Goal: Transaction & Acquisition: Register for event/course

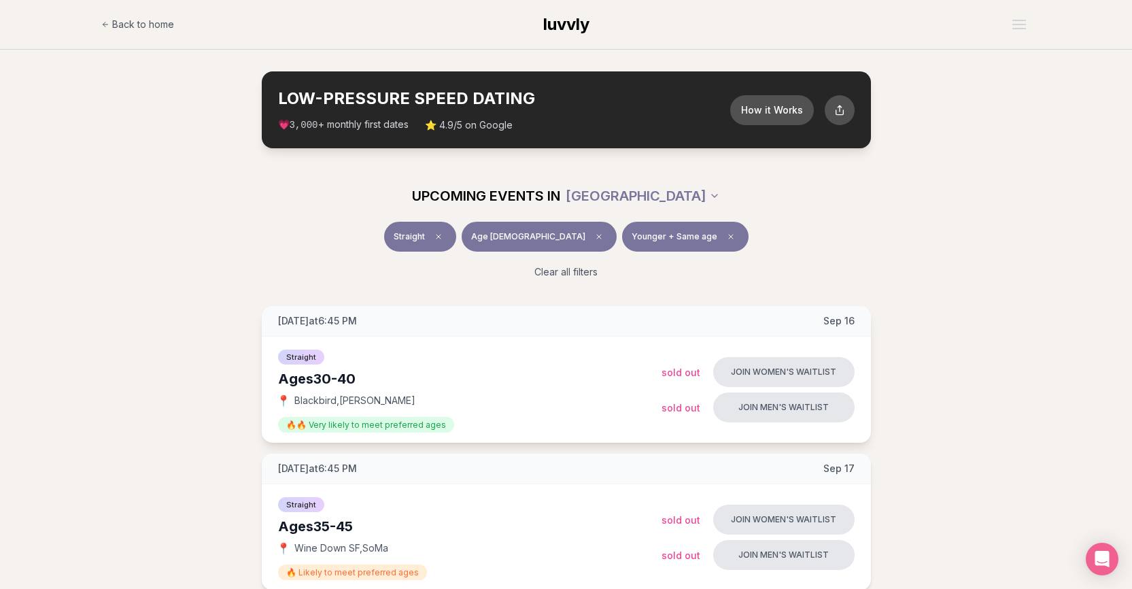
click at [415, 368] on div "Straight Ages [DEMOGRAPHIC_DATA] 📍 Blackbird , [PERSON_NAME] 🔥🔥 Very likely to …" at bounding box center [470, 389] width 384 height 84
click at [415, 367] on div "Straight Ages [DEMOGRAPHIC_DATA] 📍 Blackbird , [PERSON_NAME] 🔥🔥 Very likely to …" at bounding box center [470, 389] width 384 height 84
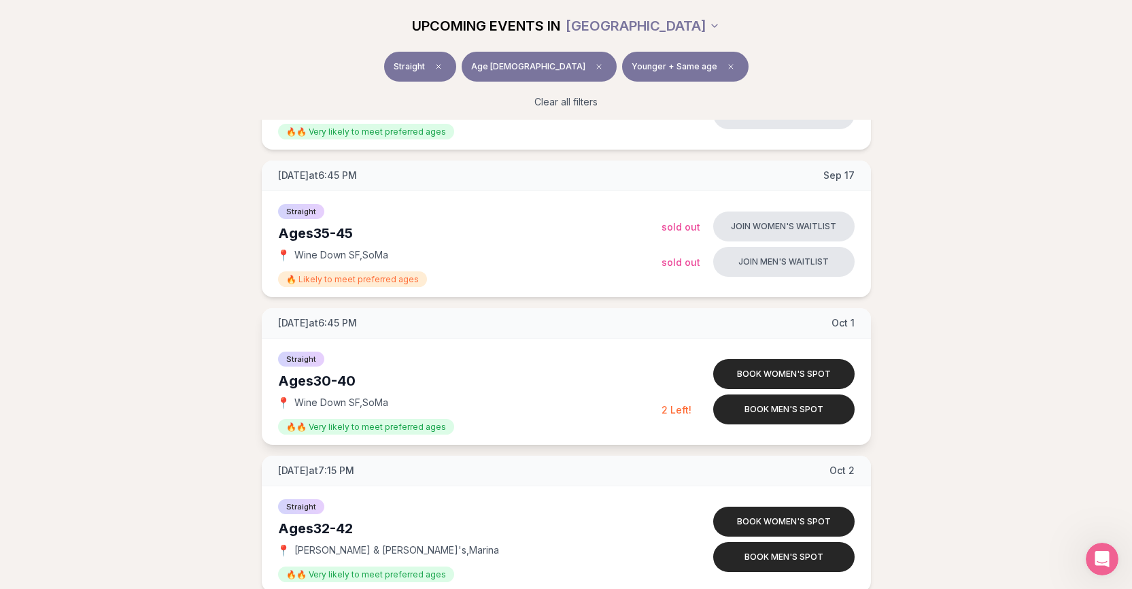
scroll to position [340, 0]
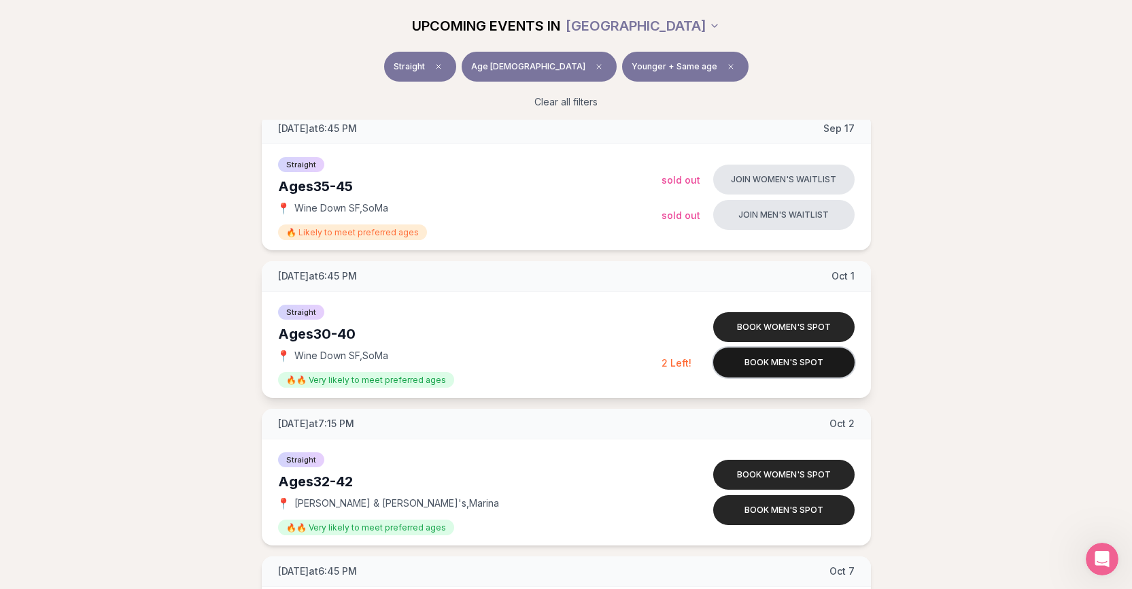
click at [784, 362] on button "Book men's spot" at bounding box center [783, 362] width 141 height 30
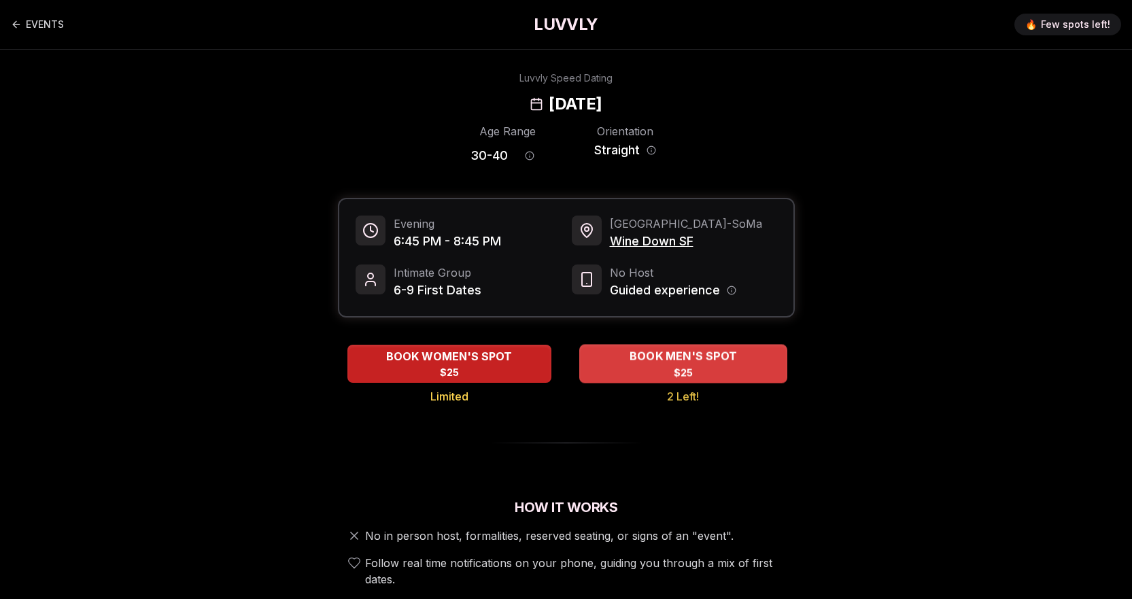
click at [636, 364] on span "BOOK MEN'S SPOT" at bounding box center [682, 356] width 113 height 16
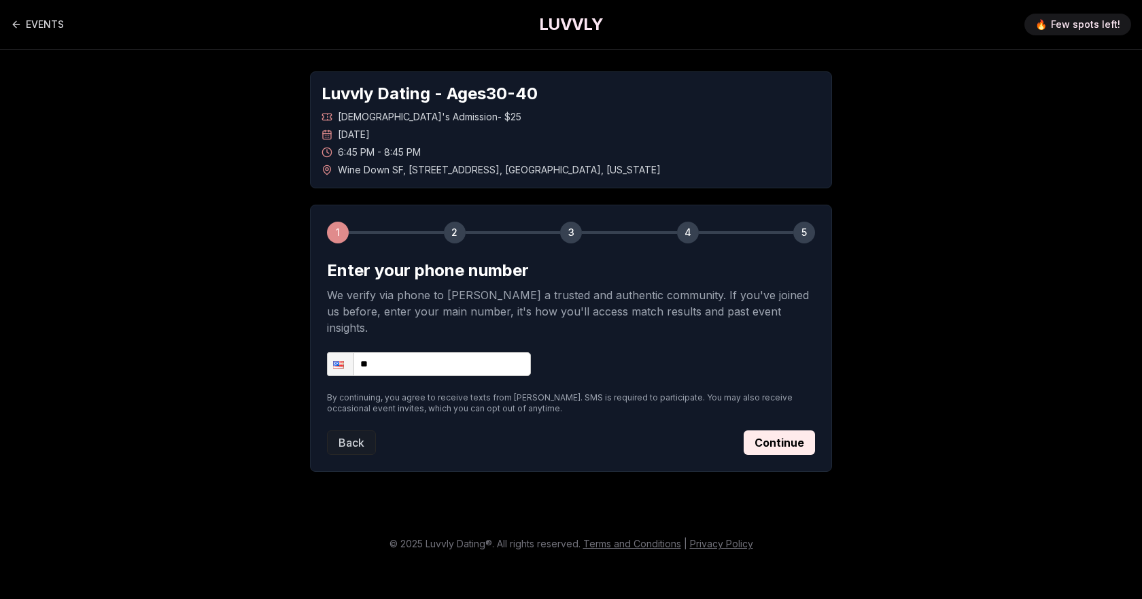
click at [483, 359] on input "**" at bounding box center [429, 364] width 204 height 24
type input "**********"
click at [758, 430] on button "Continue" at bounding box center [779, 442] width 71 height 24
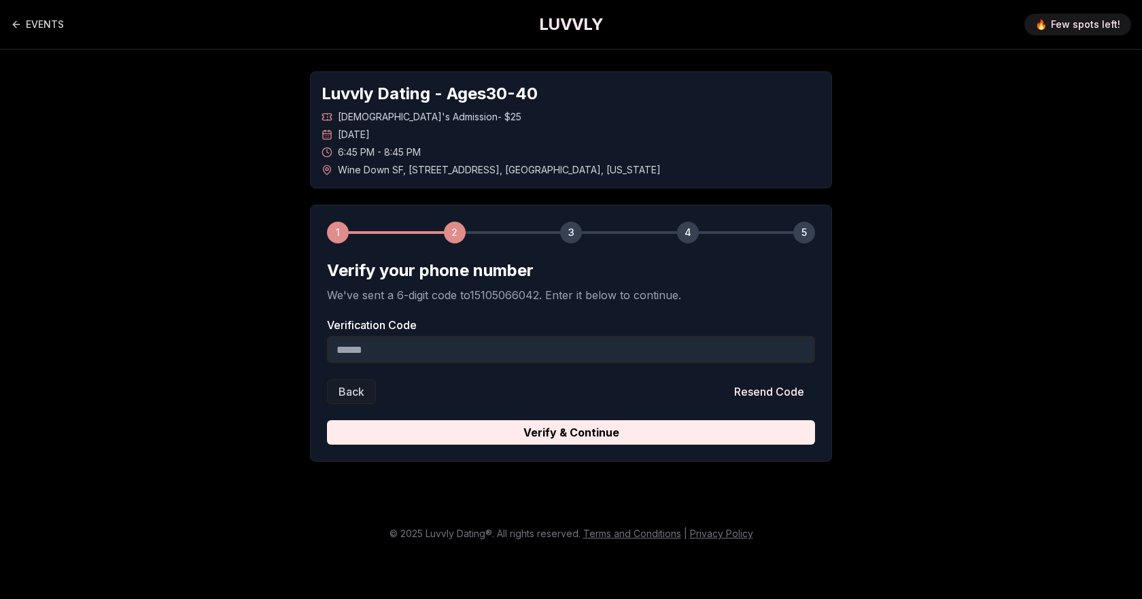
click at [517, 340] on input "Verification Code" at bounding box center [571, 349] width 488 height 27
click at [517, 342] on input "Verification Code" at bounding box center [571, 349] width 488 height 27
click at [554, 345] on input "Verification Code" at bounding box center [571, 349] width 488 height 27
click at [551, 352] on input "Verification Code" at bounding box center [571, 349] width 488 height 27
click at [642, 363] on form "Verify your phone number We've sent a 6-digit code to 15105066042 . Enter it be…" at bounding box center [571, 352] width 488 height 185
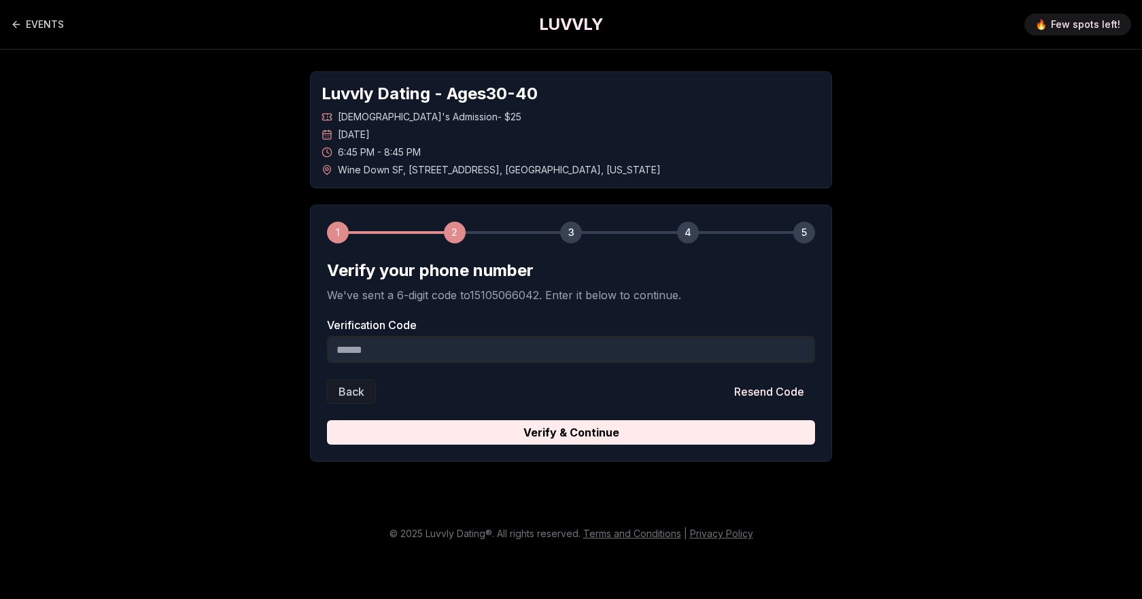
click at [647, 346] on input "Verification Code" at bounding box center [571, 349] width 488 height 27
type input "******"
click at [709, 457] on div "1 2 3 4 5 Verify your phone number We've sent a 6-digit code to 15105066042 . E…" at bounding box center [571, 333] width 522 height 257
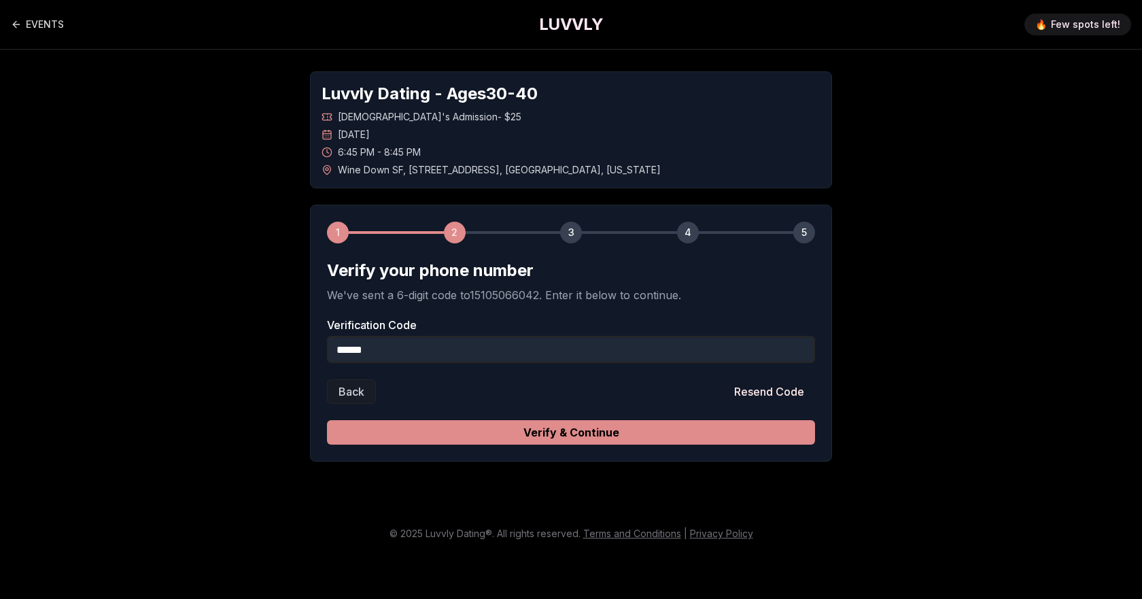
click at [713, 446] on div "1 2 3 4 5 Verify your phone number We've sent a 6-digit code to 15105066042 . E…" at bounding box center [571, 333] width 522 height 257
click at [715, 441] on button "Verify & Continue" at bounding box center [571, 432] width 488 height 24
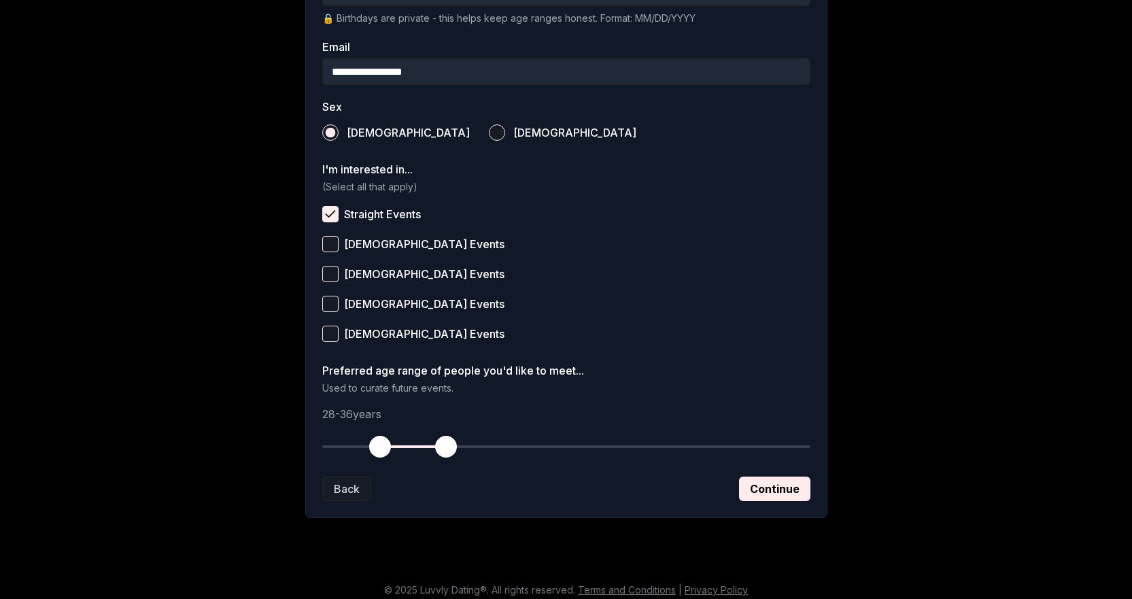
scroll to position [426, 0]
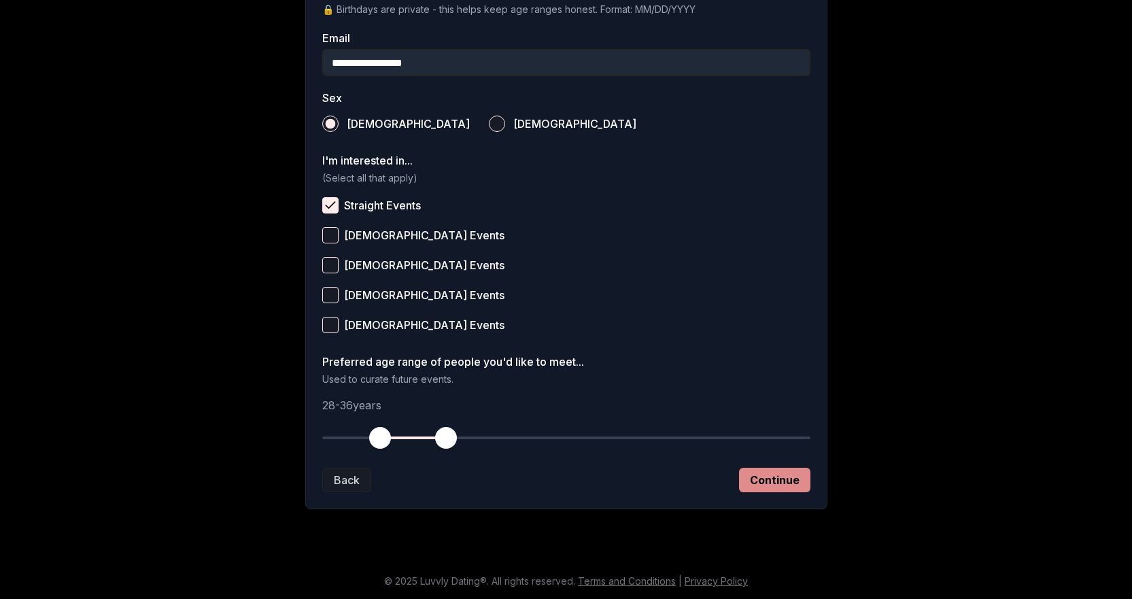
click at [768, 480] on button "Continue" at bounding box center [774, 480] width 71 height 24
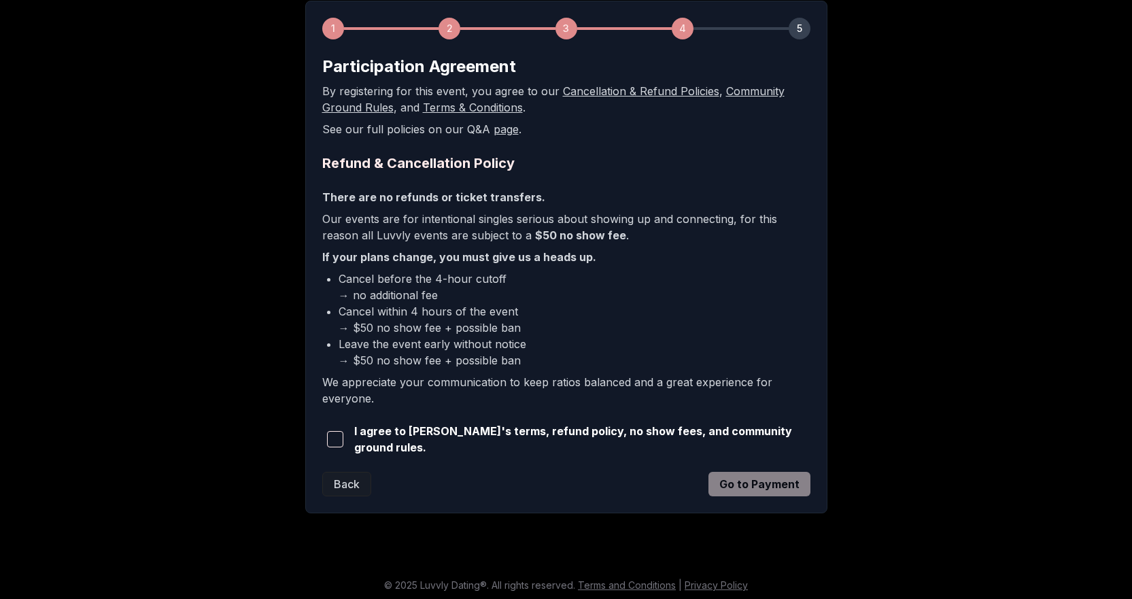
scroll to position [205, 0]
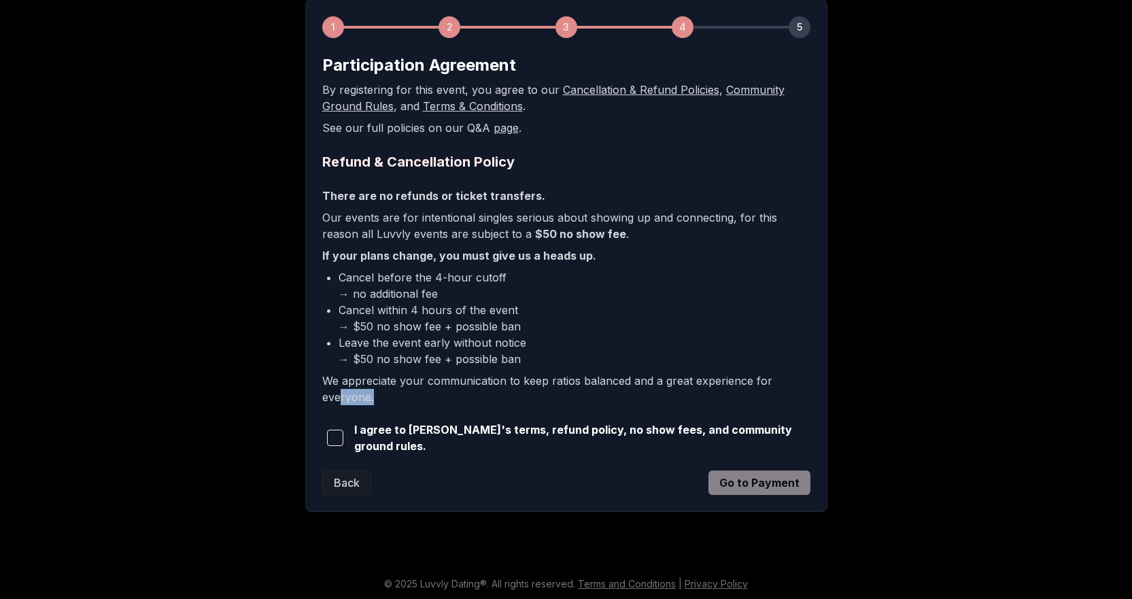
click at [346, 415] on form "Participation Agreement By registering for this event, you agree to our Cancell…" at bounding box center [566, 274] width 488 height 441
click at [343, 437] on span "button" at bounding box center [335, 438] width 16 height 16
click at [769, 475] on button "Go to Payment" at bounding box center [760, 483] width 102 height 24
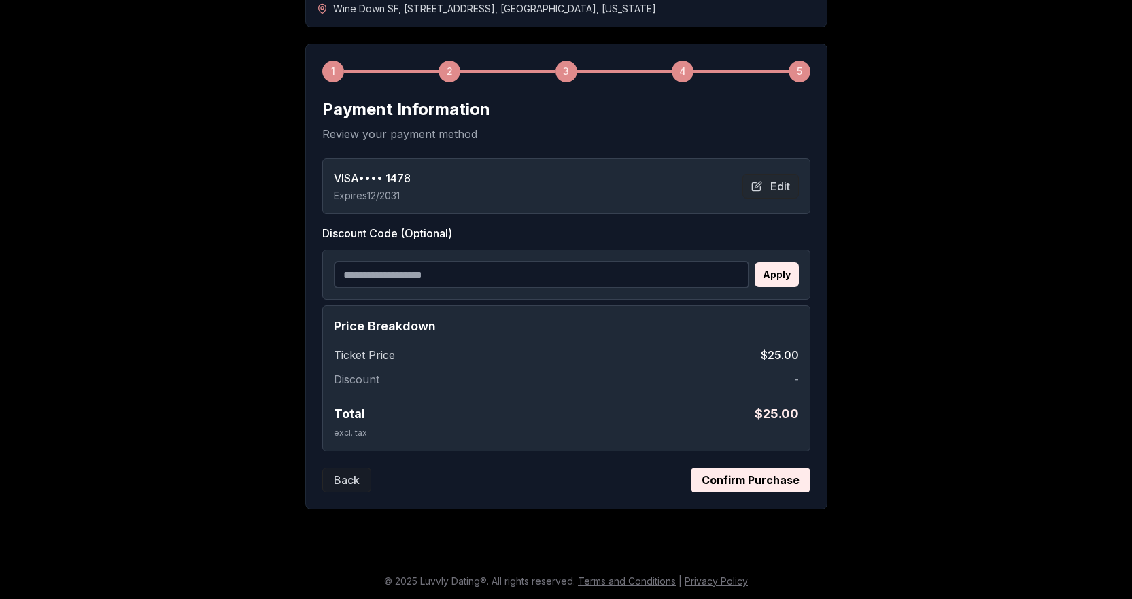
scroll to position [93, 0]
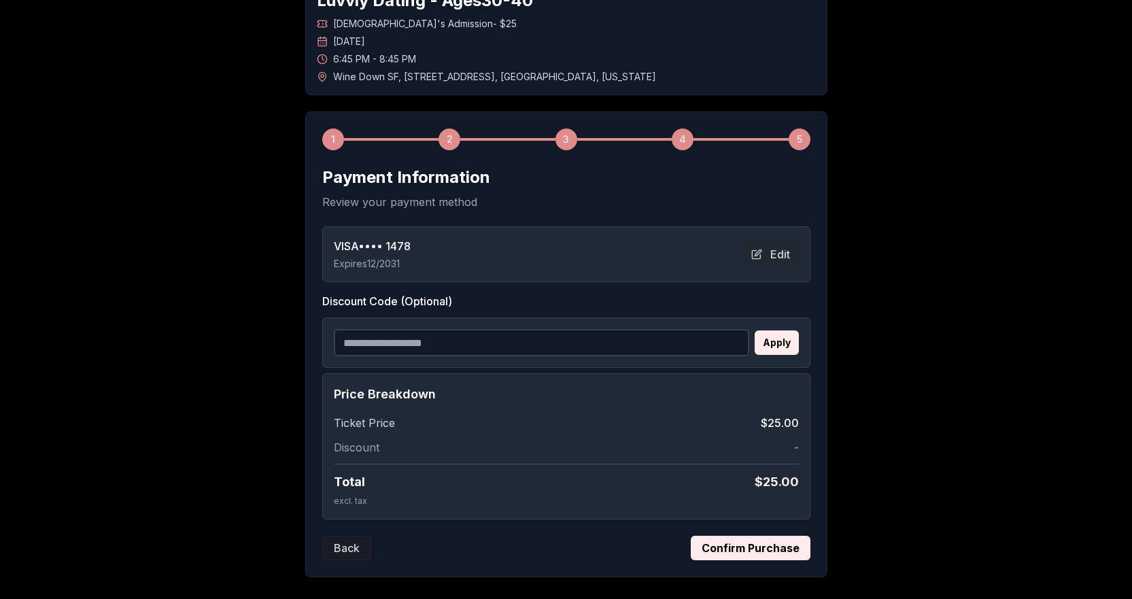
click at [742, 538] on button "Confirm Purchase" at bounding box center [751, 548] width 120 height 24
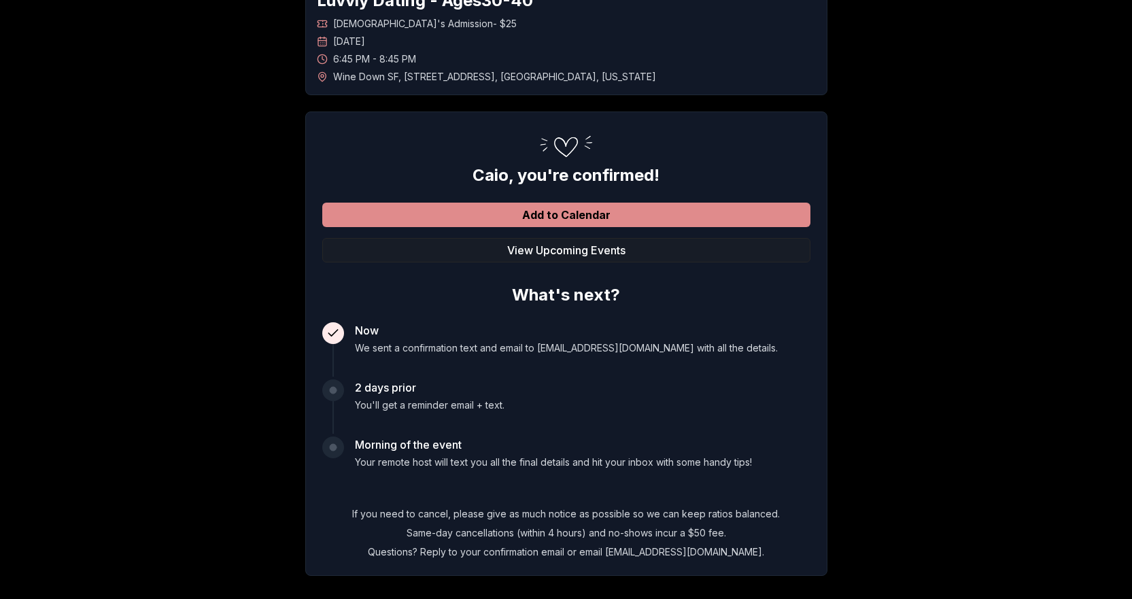
click at [620, 218] on button "Add to Calendar" at bounding box center [566, 215] width 488 height 24
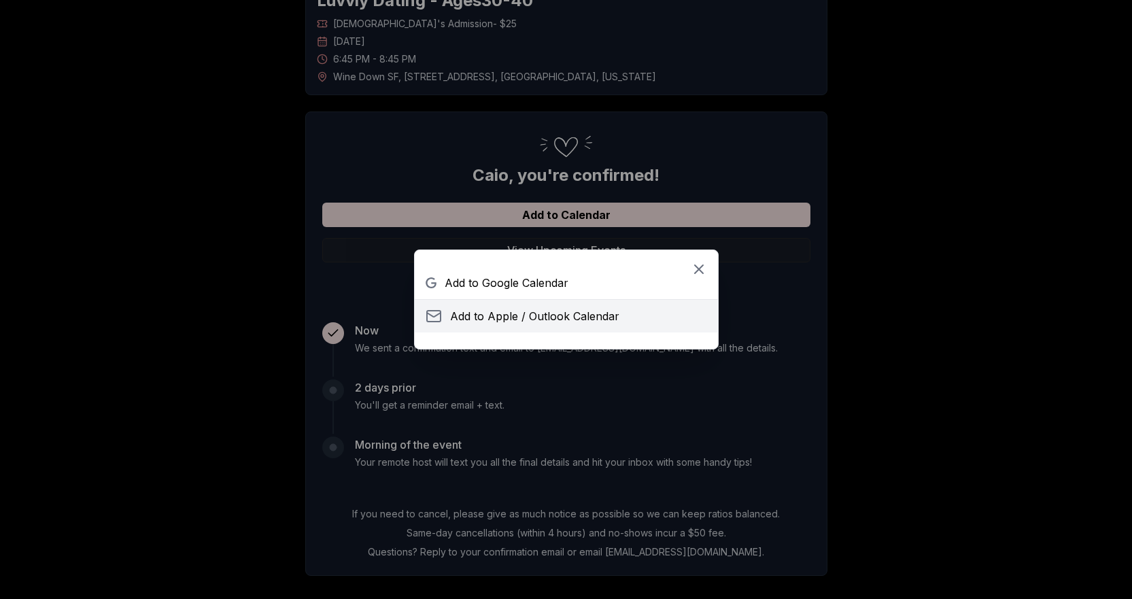
click at [534, 319] on span "Add to Apple / Outlook Calendar" at bounding box center [534, 316] width 169 height 16
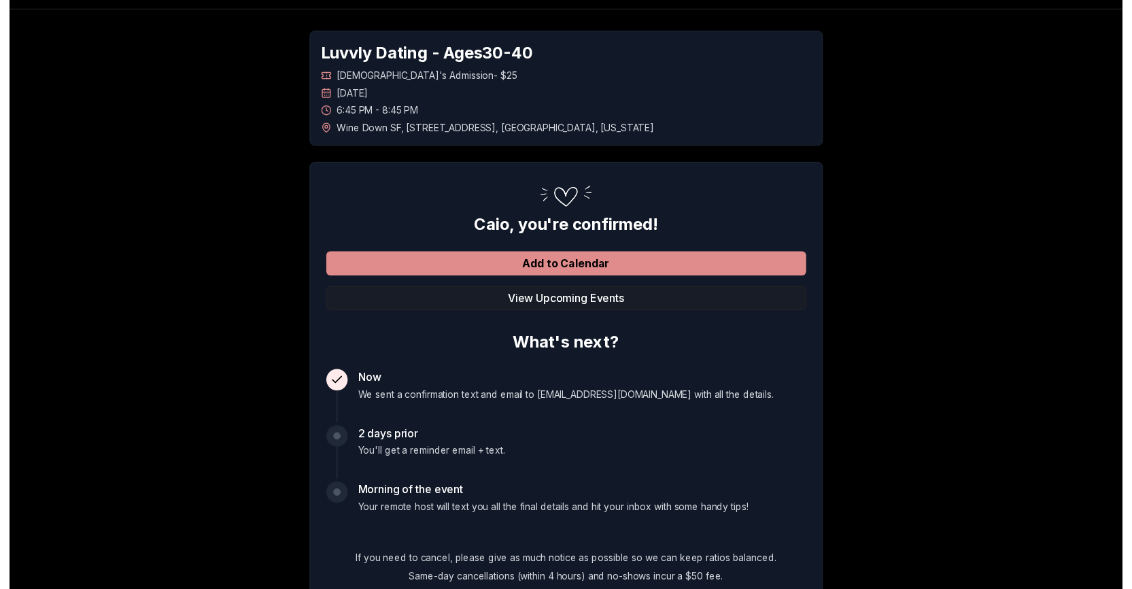
scroll to position [0, 0]
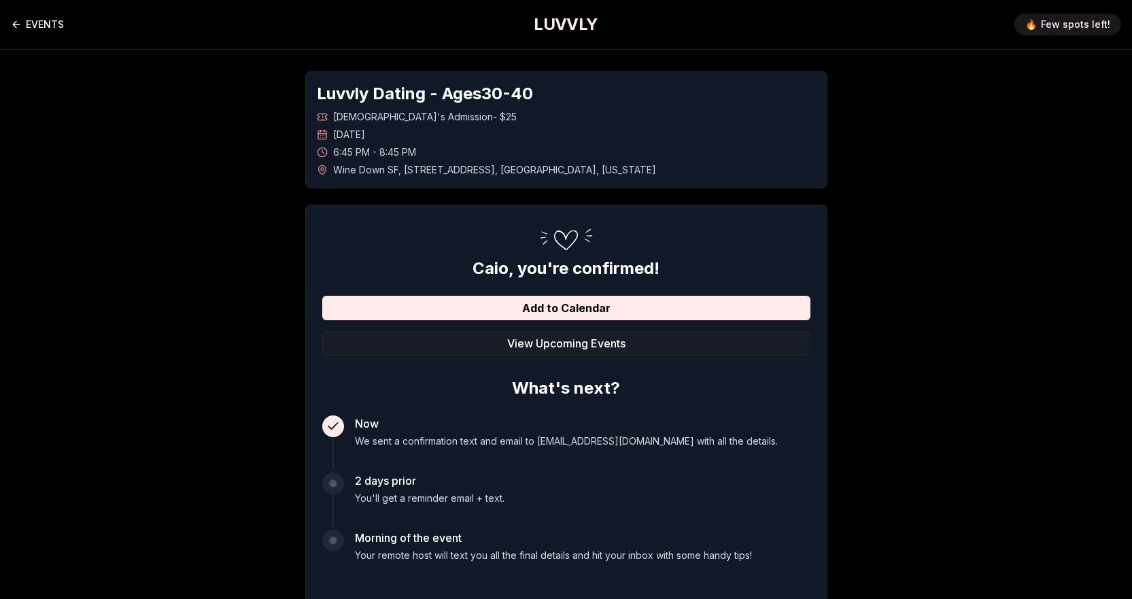
click at [29, 25] on link "EVENTS" at bounding box center [37, 24] width 53 height 27
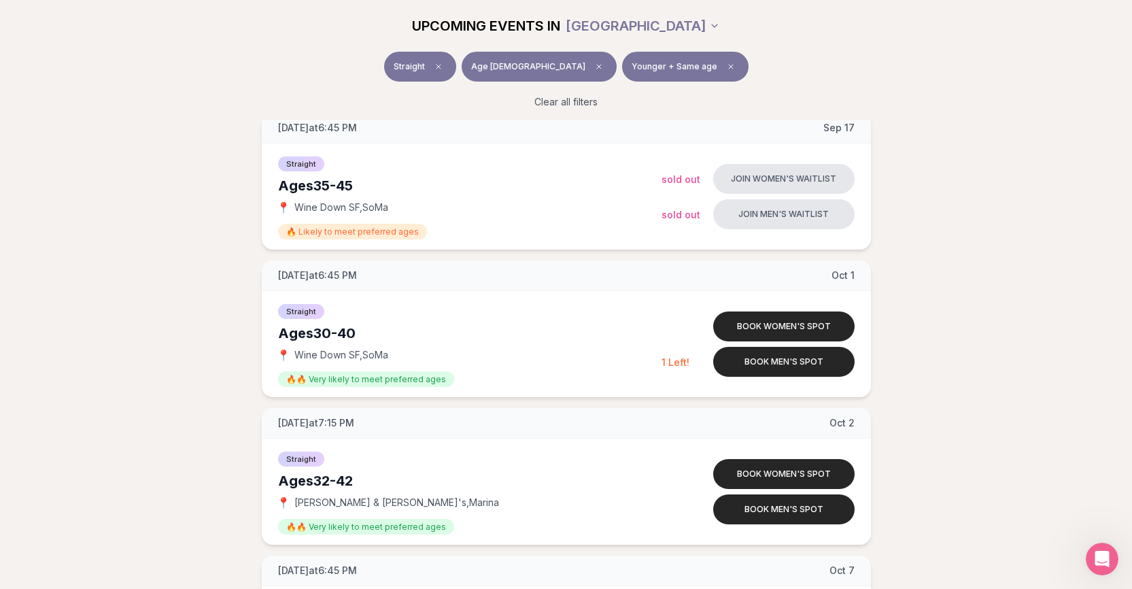
scroll to position [340, 0]
click at [470, 434] on div "[DATE] at 7:15 PM [DATE]" at bounding box center [566, 424] width 609 height 31
click at [470, 433] on div "[DATE] at 7:15 PM [DATE]" at bounding box center [566, 424] width 609 height 31
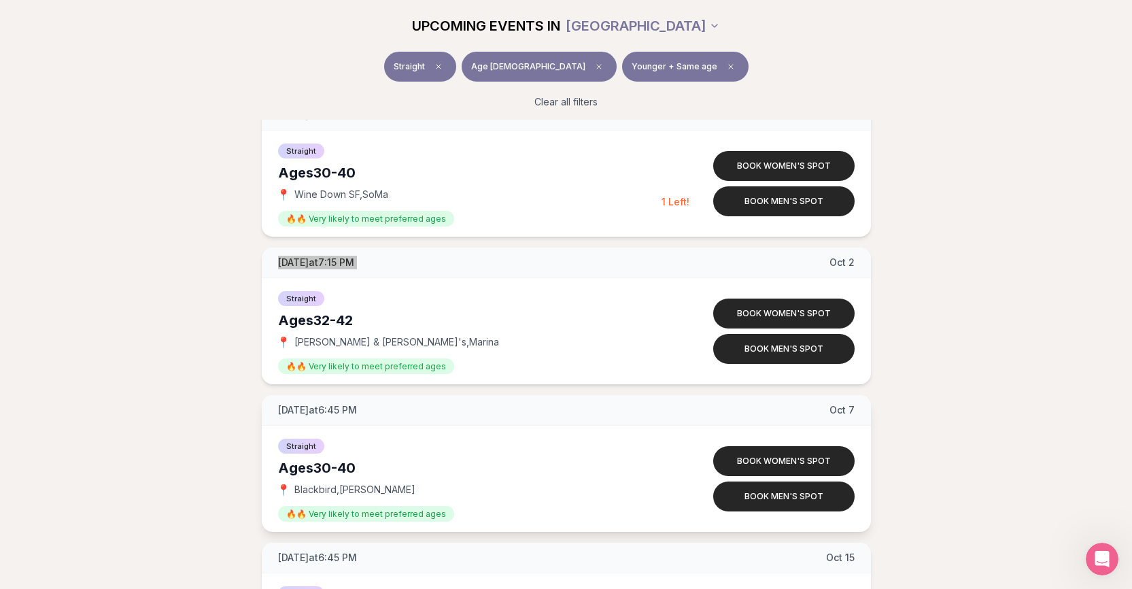
scroll to position [544, 0]
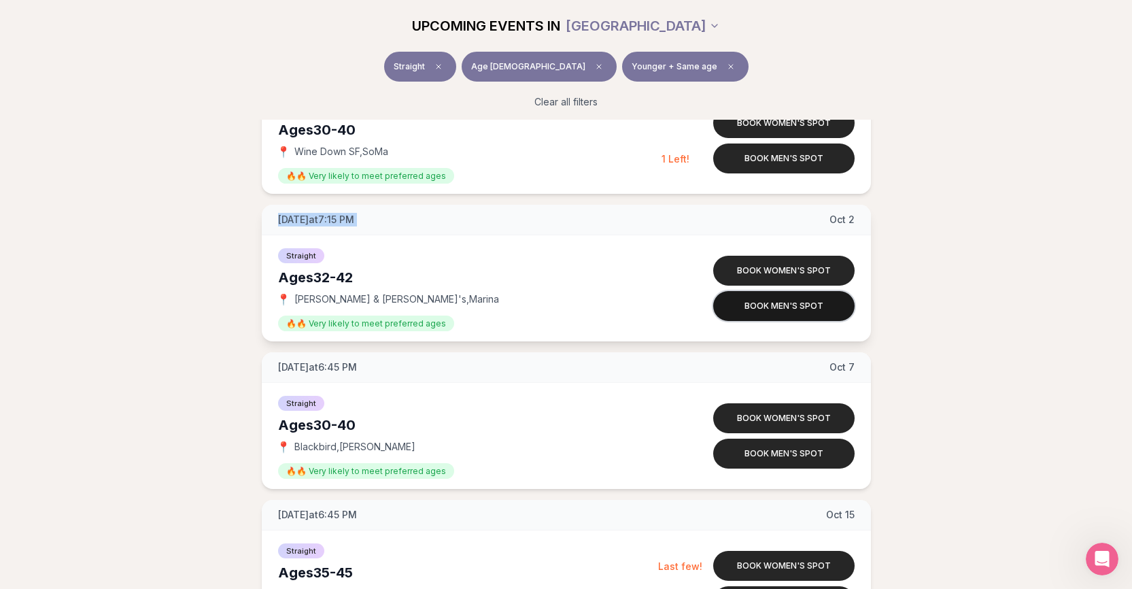
click at [802, 307] on button "Book men's spot" at bounding box center [783, 306] width 141 height 30
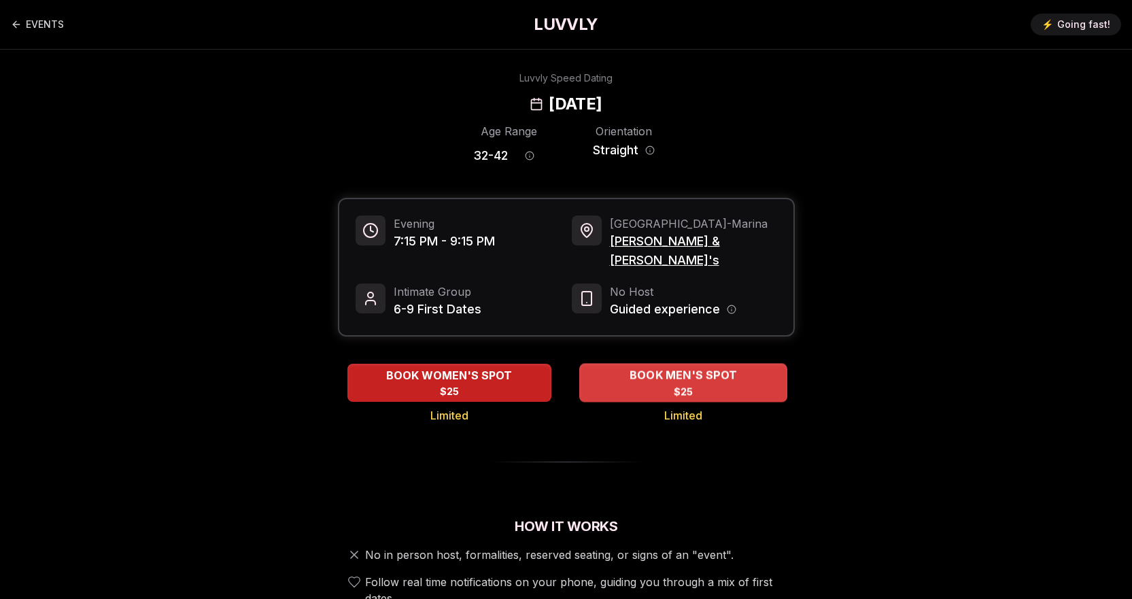
click at [627, 366] on div "BOOK MEN'S SPOT $25" at bounding box center [683, 382] width 208 height 37
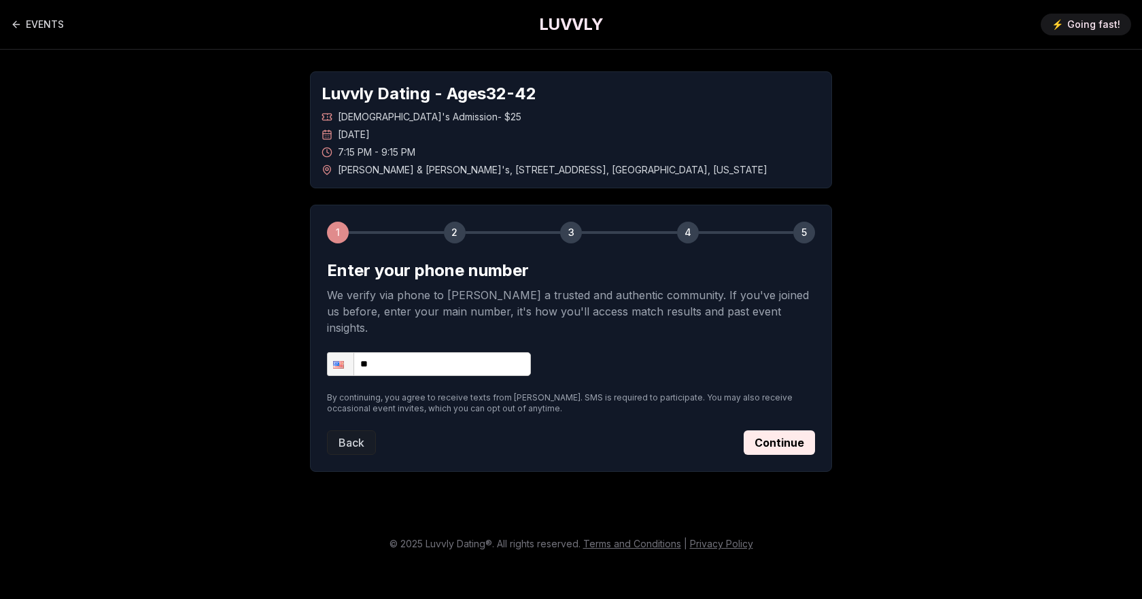
click at [452, 352] on input "**" at bounding box center [429, 364] width 204 height 24
type input "**********"
click at [771, 430] on button "Continue" at bounding box center [779, 442] width 71 height 24
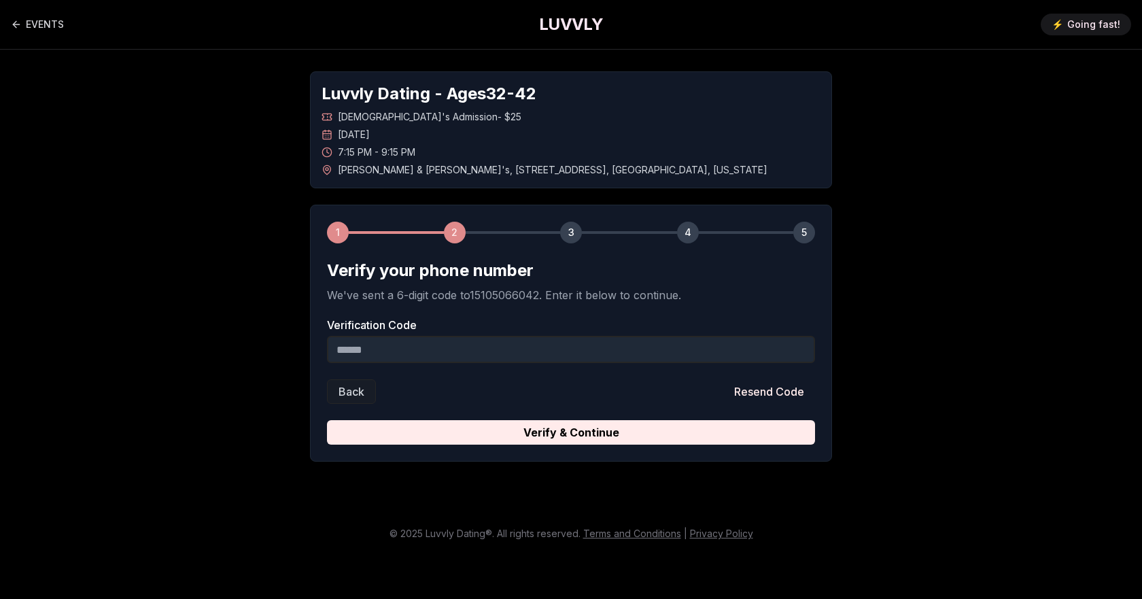
click at [505, 348] on input "Verification Code" at bounding box center [571, 349] width 488 height 27
type input "*"
type input "******"
click at [551, 428] on button "Verify & Continue" at bounding box center [571, 432] width 488 height 24
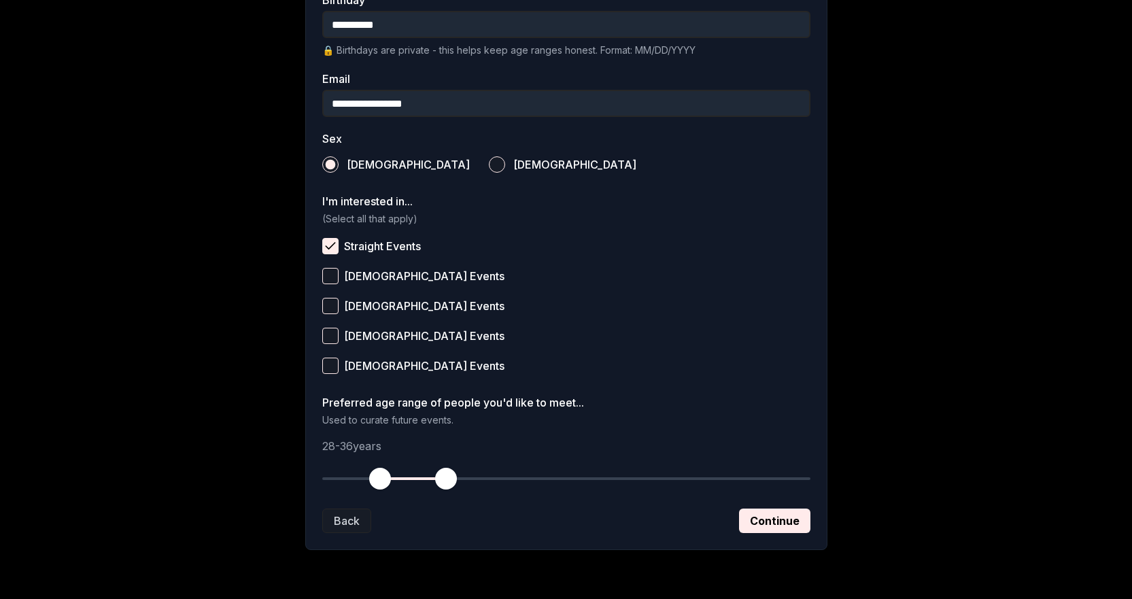
scroll to position [426, 0]
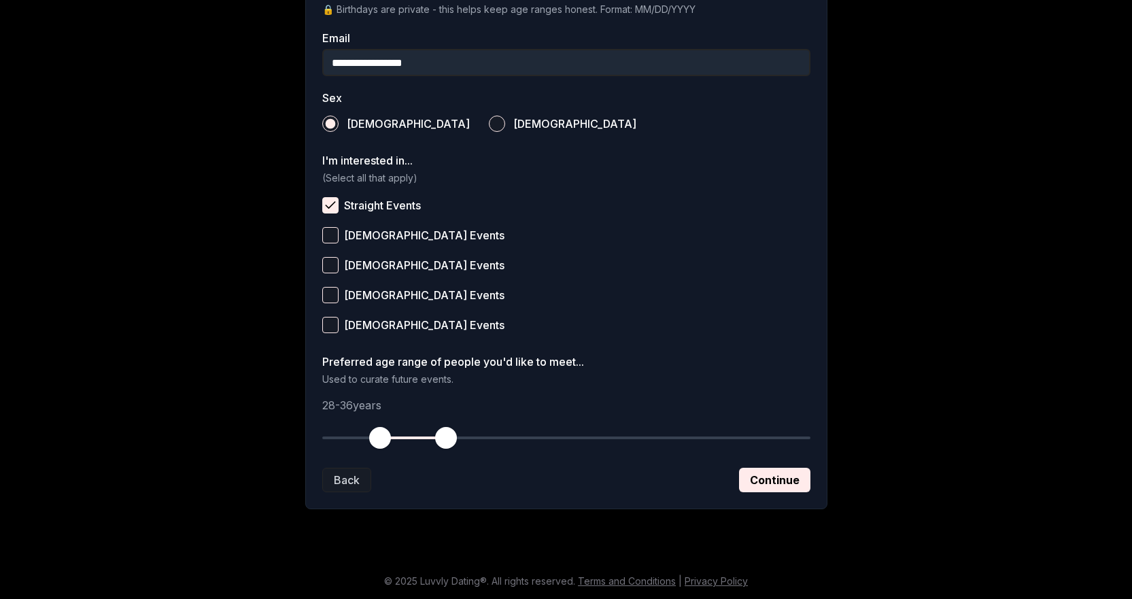
click at [738, 462] on form "**********" at bounding box center [566, 163] width 488 height 658
click at [755, 472] on button "Continue" at bounding box center [774, 480] width 71 height 24
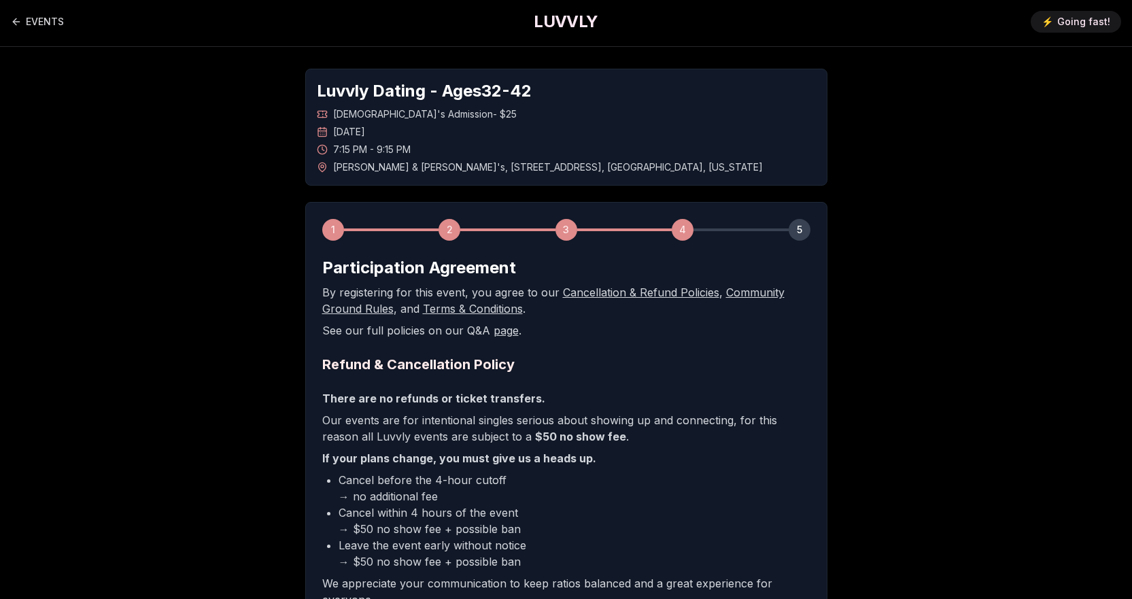
scroll to position [0, 0]
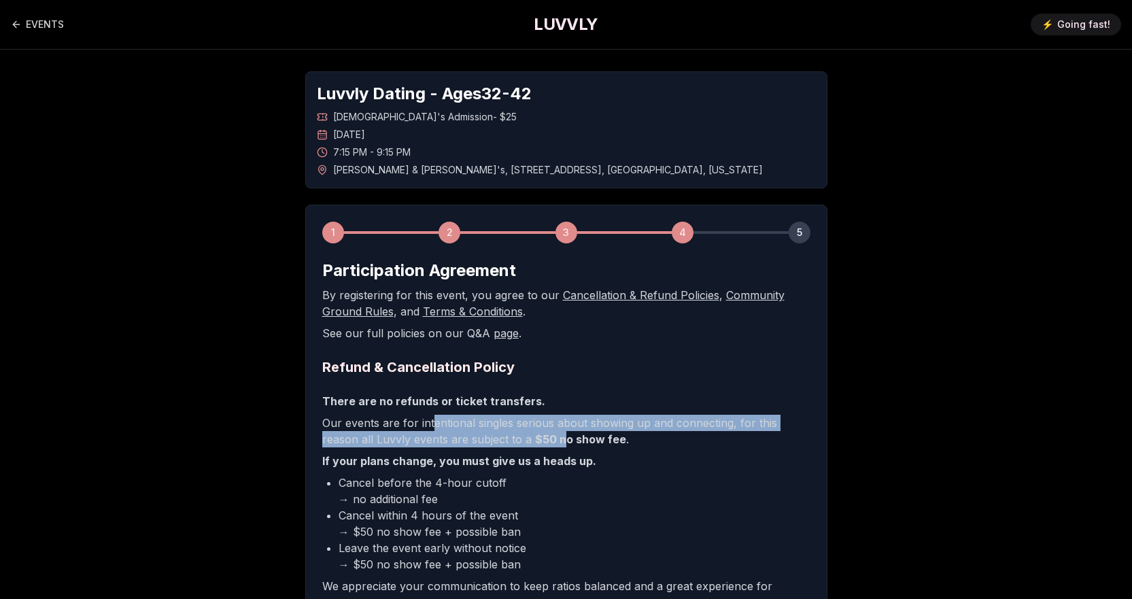
drag, startPoint x: 432, startPoint y: 424, endPoint x: 526, endPoint y: 443, distance: 95.8
click at [526, 443] on p "Our events are for intentional singles serious about showing up and connecting,…" at bounding box center [566, 431] width 488 height 33
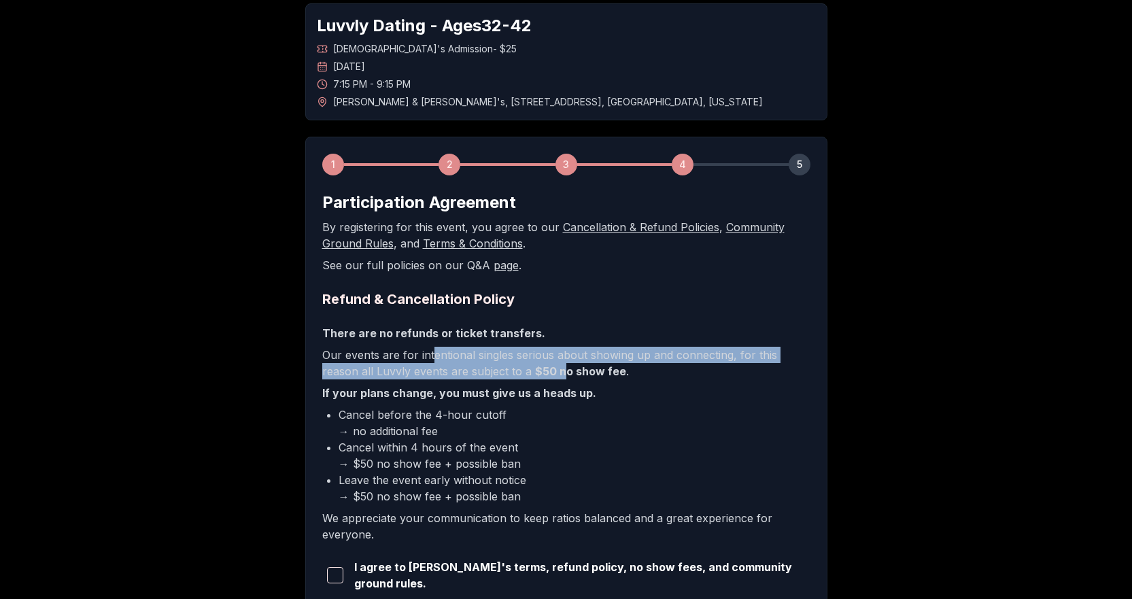
scroll to position [136, 0]
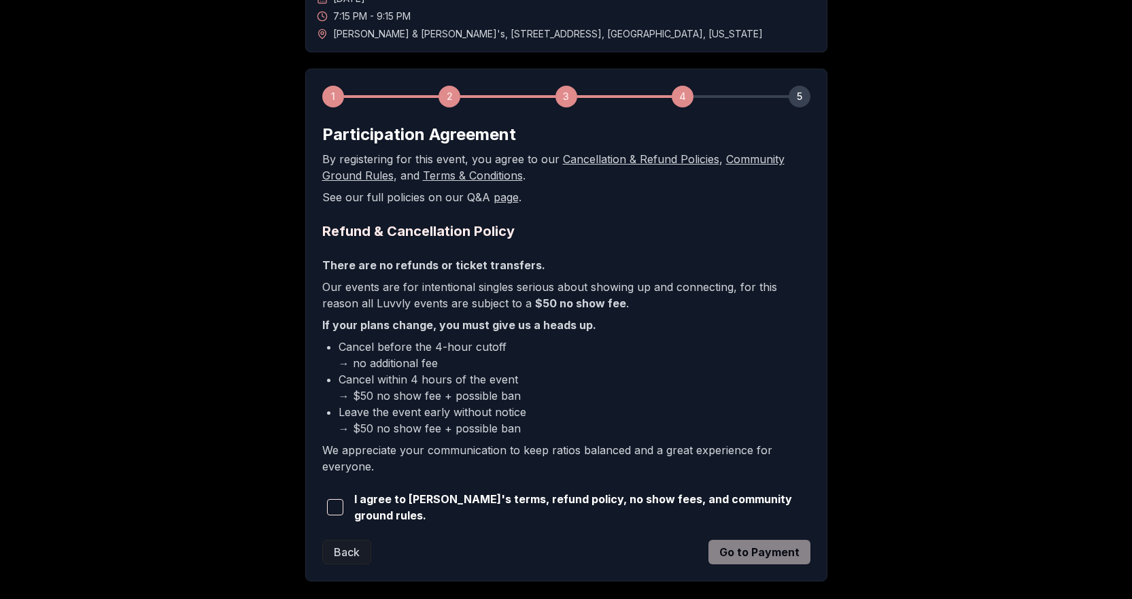
click at [526, 503] on span "I agree to [PERSON_NAME]'s terms, refund policy, no show fees, and community gr…" at bounding box center [582, 507] width 456 height 33
click at [411, 498] on span "I agree to [PERSON_NAME]'s terms, refund policy, no show fees, and community gr…" at bounding box center [582, 507] width 456 height 33
click at [373, 498] on span "I agree to [PERSON_NAME]'s terms, refund policy, no show fees, and community gr…" at bounding box center [582, 507] width 456 height 33
click at [343, 503] on span "button" at bounding box center [335, 507] width 16 height 16
click at [775, 535] on form "Participation Agreement By registering for this event, you agree to our Cancell…" at bounding box center [566, 344] width 488 height 441
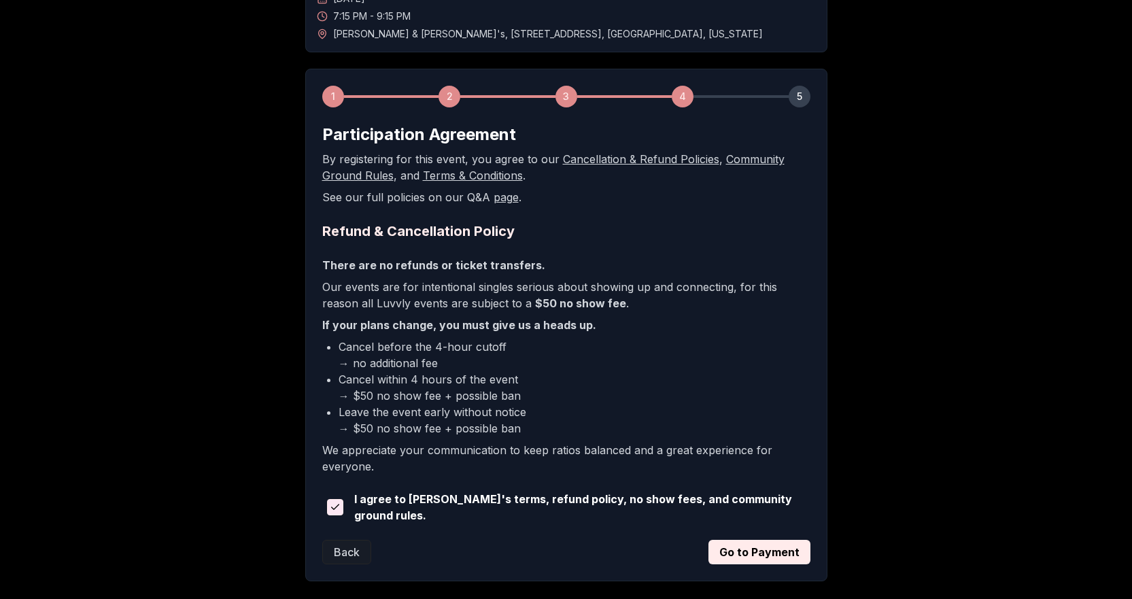
click at [777, 548] on button "Go to Payment" at bounding box center [760, 552] width 102 height 24
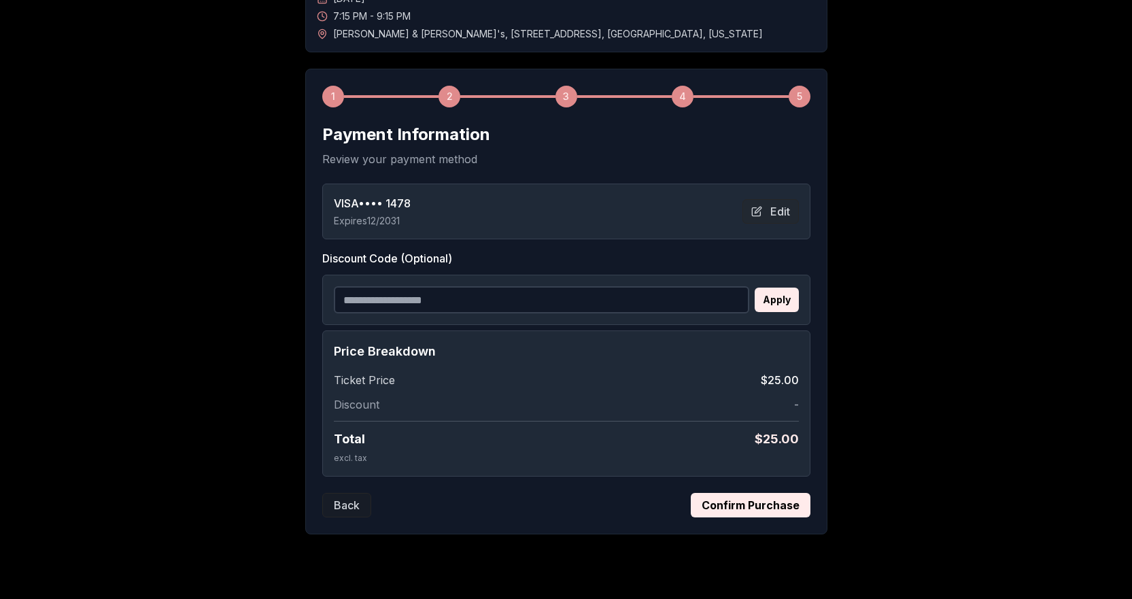
click at [760, 506] on button "Confirm Purchase" at bounding box center [751, 505] width 120 height 24
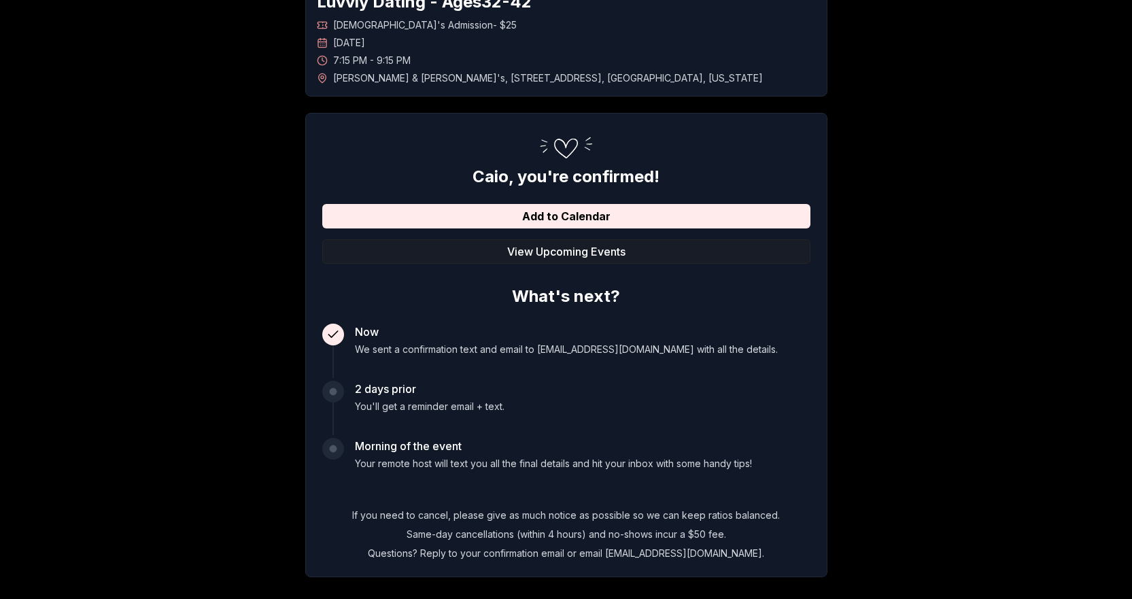
scroll to position [68, 0]
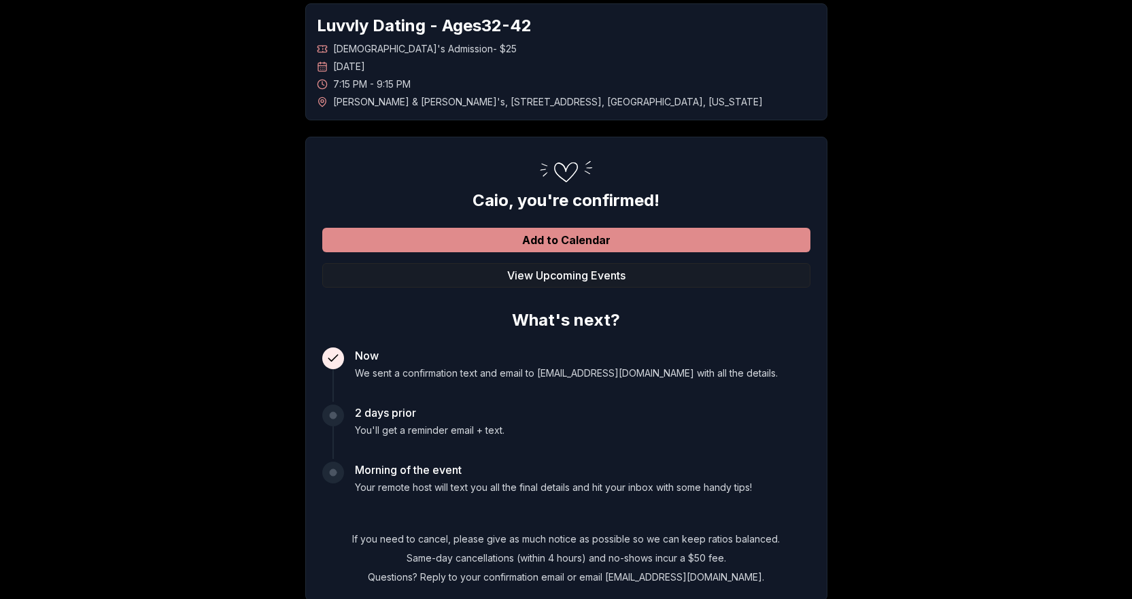
click at [602, 235] on button "Add to Calendar" at bounding box center [566, 240] width 488 height 24
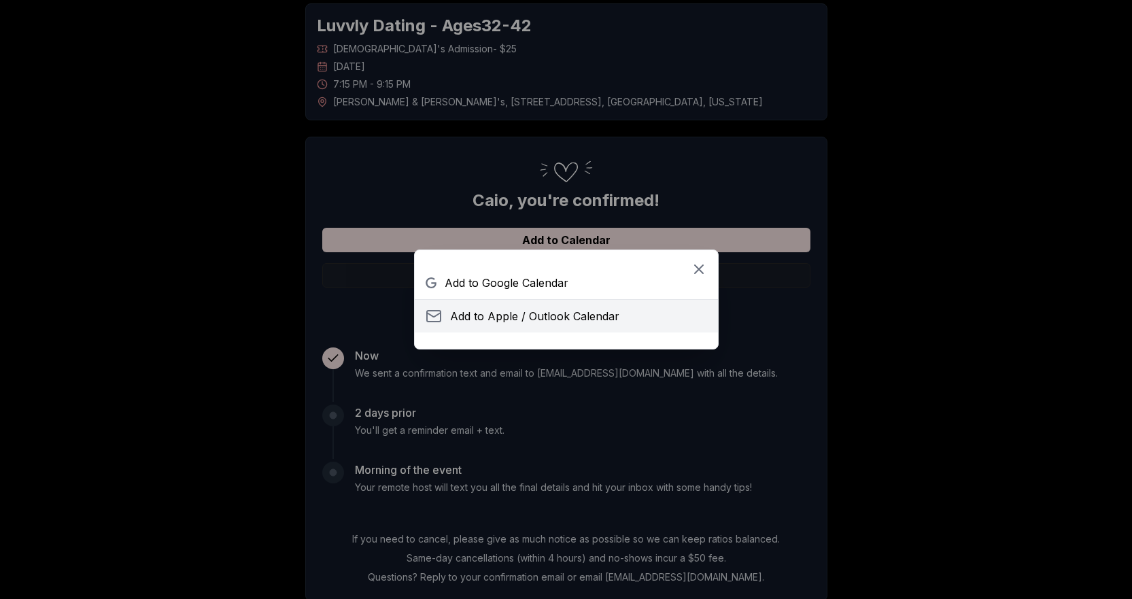
click at [560, 313] on span "Add to Apple / Outlook Calendar" at bounding box center [534, 316] width 169 height 16
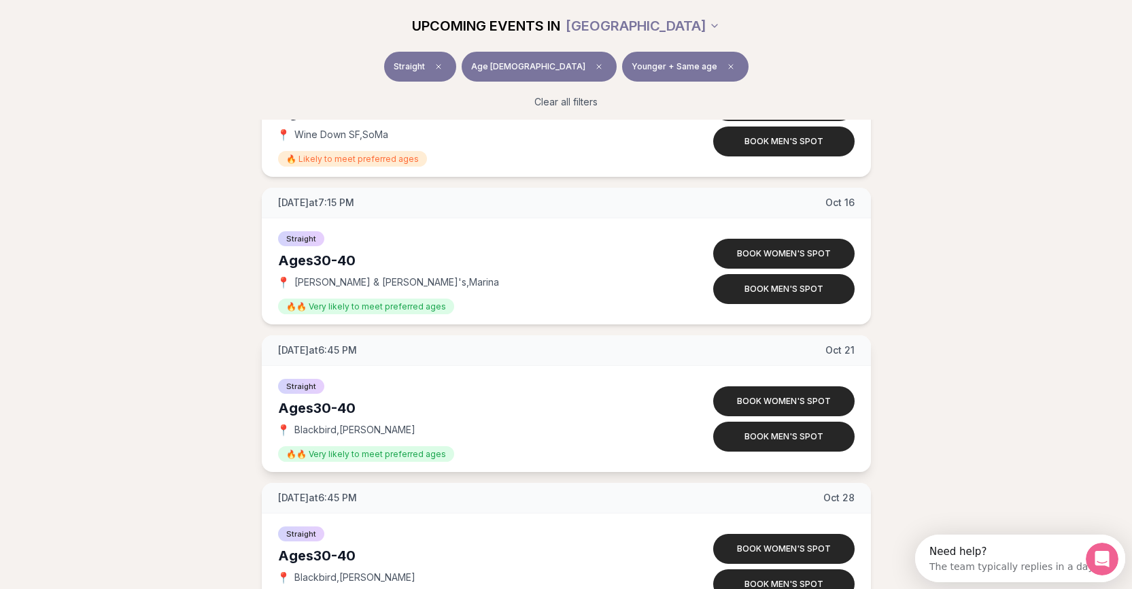
click at [355, 361] on div "[DATE] at 6:45 PM [DATE]" at bounding box center [566, 350] width 609 height 31
click at [357, 356] on span "[DATE] at 6:45 PM" at bounding box center [317, 350] width 79 height 14
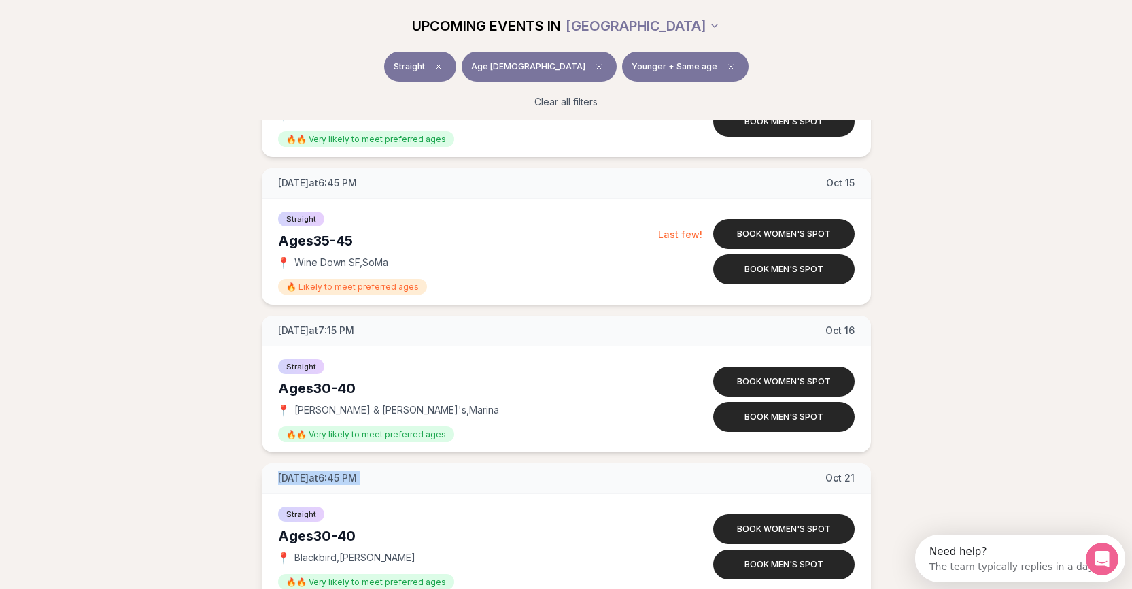
scroll to position [868, 0]
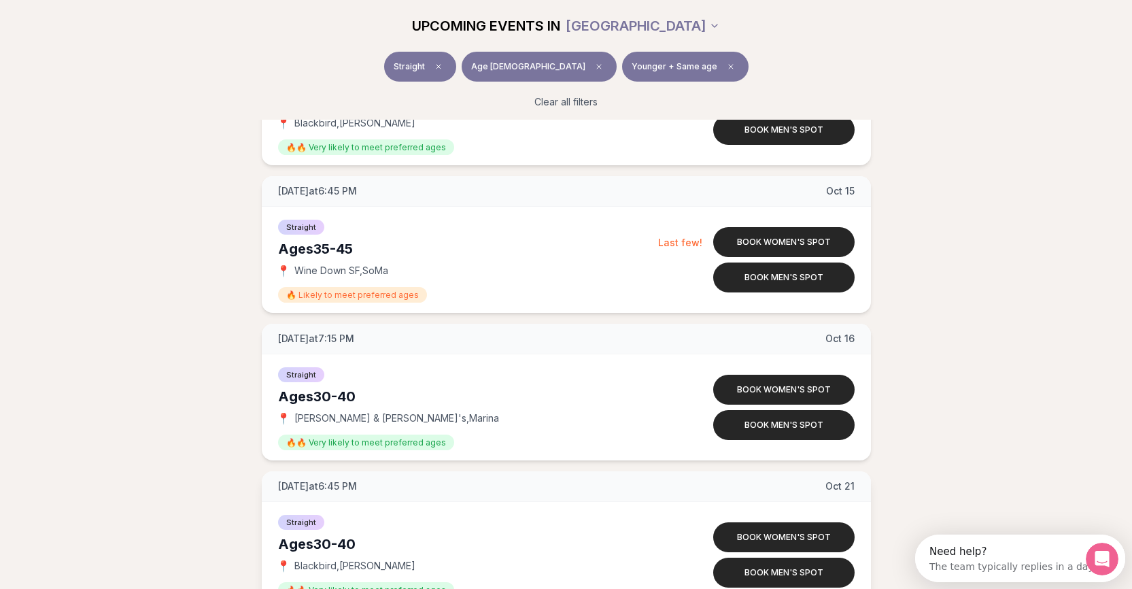
click at [361, 356] on div "Straight Ages [DEMOGRAPHIC_DATA] 📍 [PERSON_NAME] & [PERSON_NAME]'s , [PERSON_NA…" at bounding box center [566, 407] width 609 height 106
click at [374, 330] on div "[DATE] at 7:15 PM [DATE]" at bounding box center [566, 339] width 609 height 31
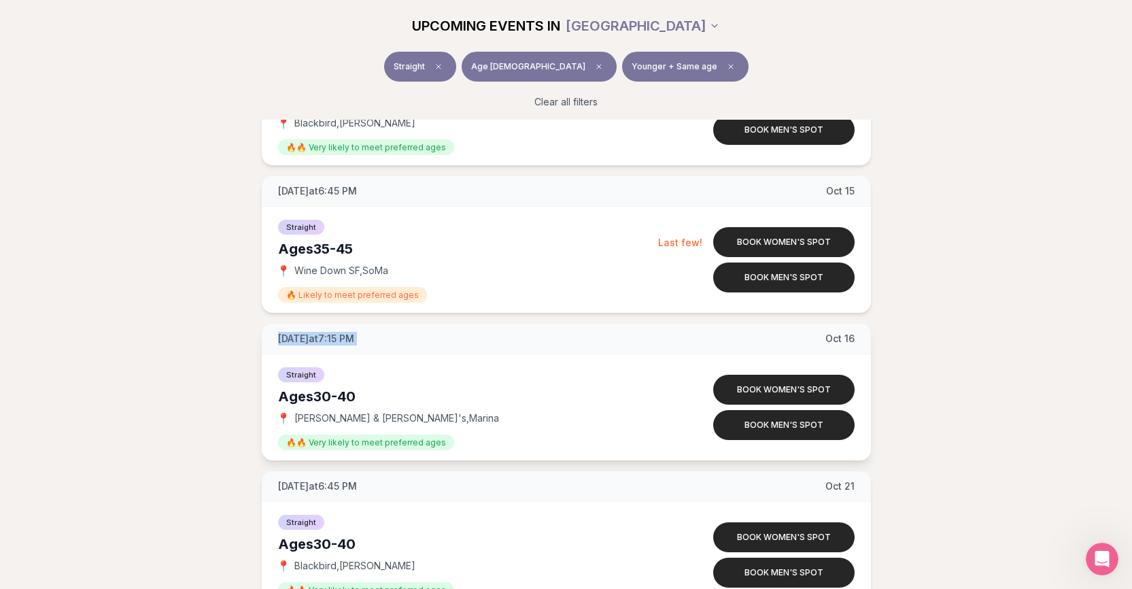
click at [374, 330] on div "[DATE] at 7:15 PM [DATE]" at bounding box center [566, 339] width 609 height 31
click at [378, 337] on div "[DATE] at 7:15 PM [DATE]" at bounding box center [566, 339] width 609 height 31
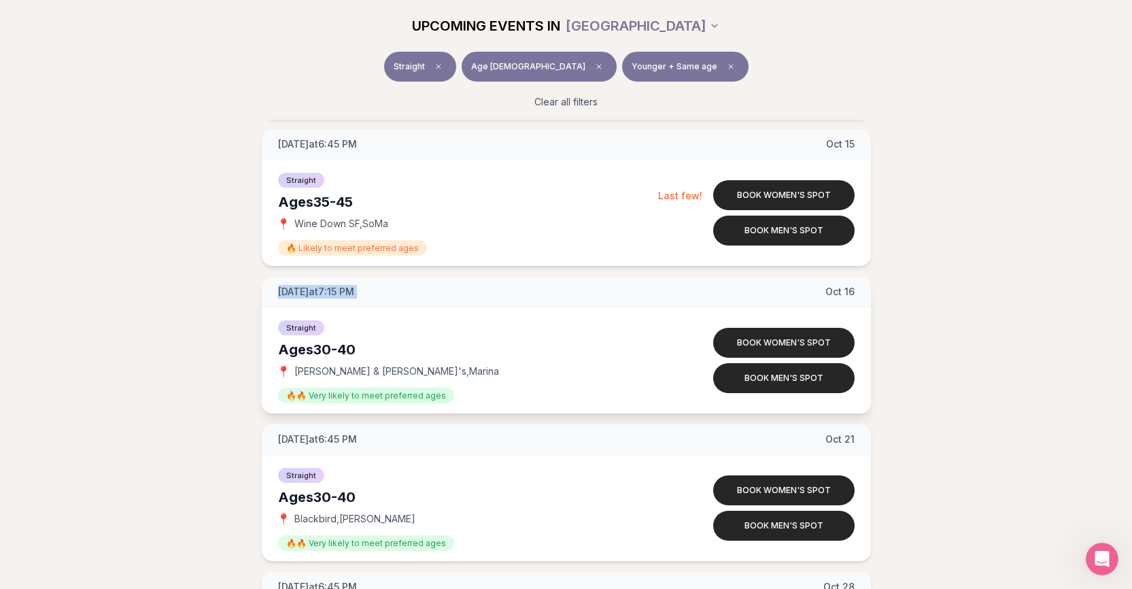
scroll to position [936, 0]
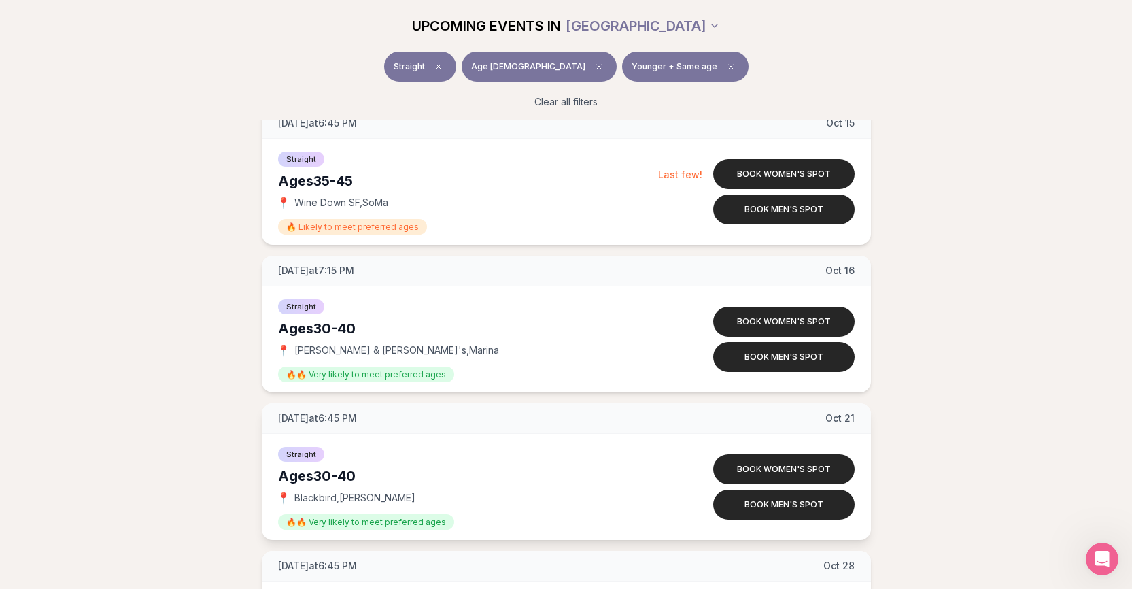
click at [391, 411] on div "[DATE] at 6:45 PM [DATE]" at bounding box center [566, 418] width 609 height 31
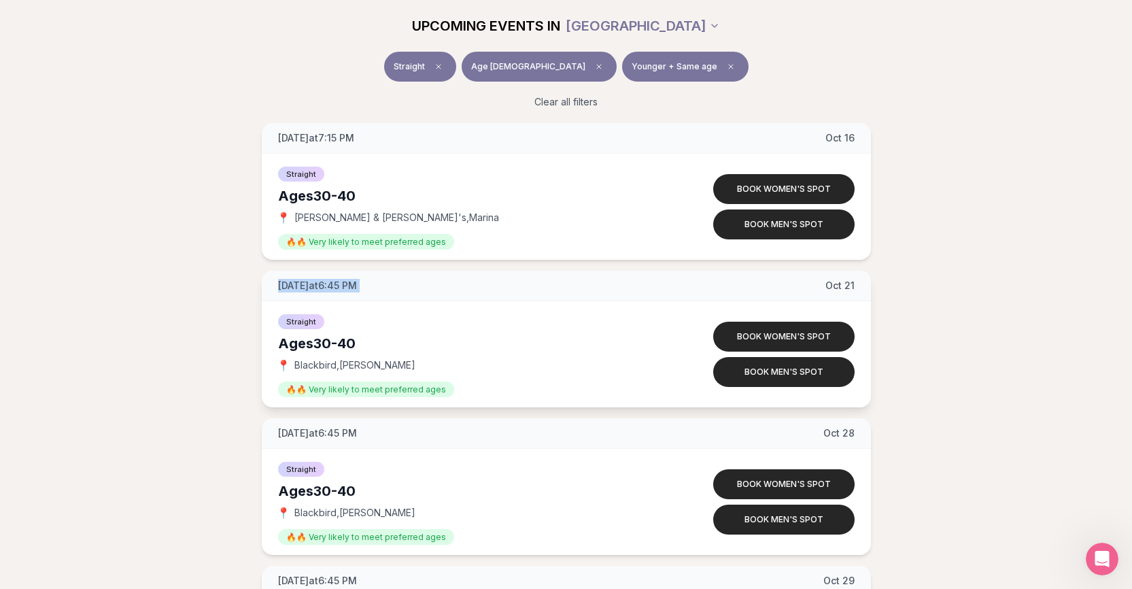
scroll to position [1072, 0]
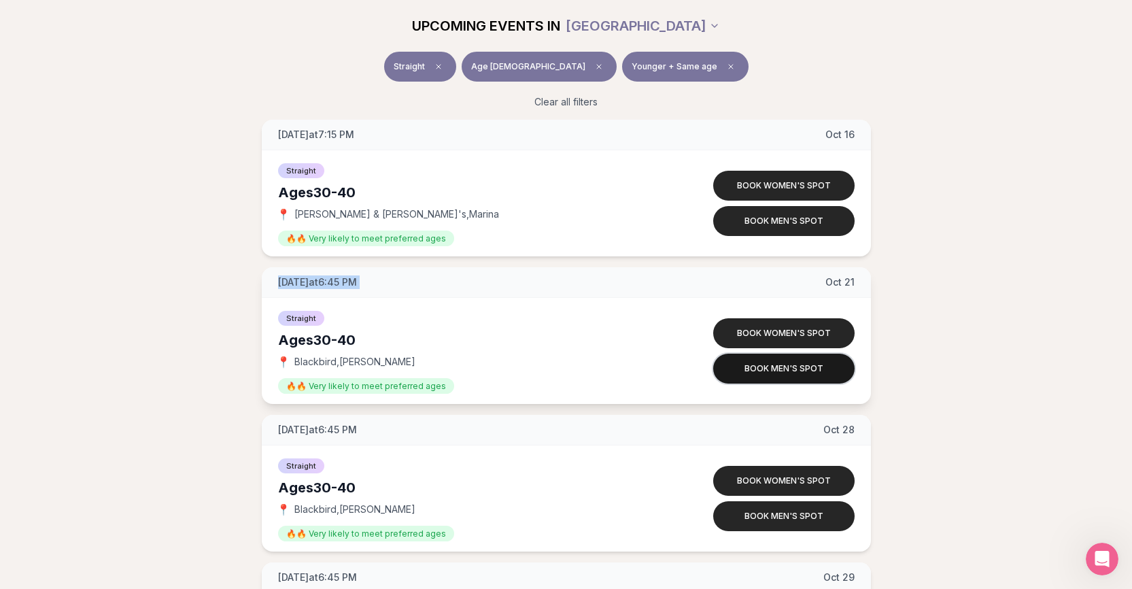
click at [770, 371] on button "Book men's spot" at bounding box center [783, 369] width 141 height 30
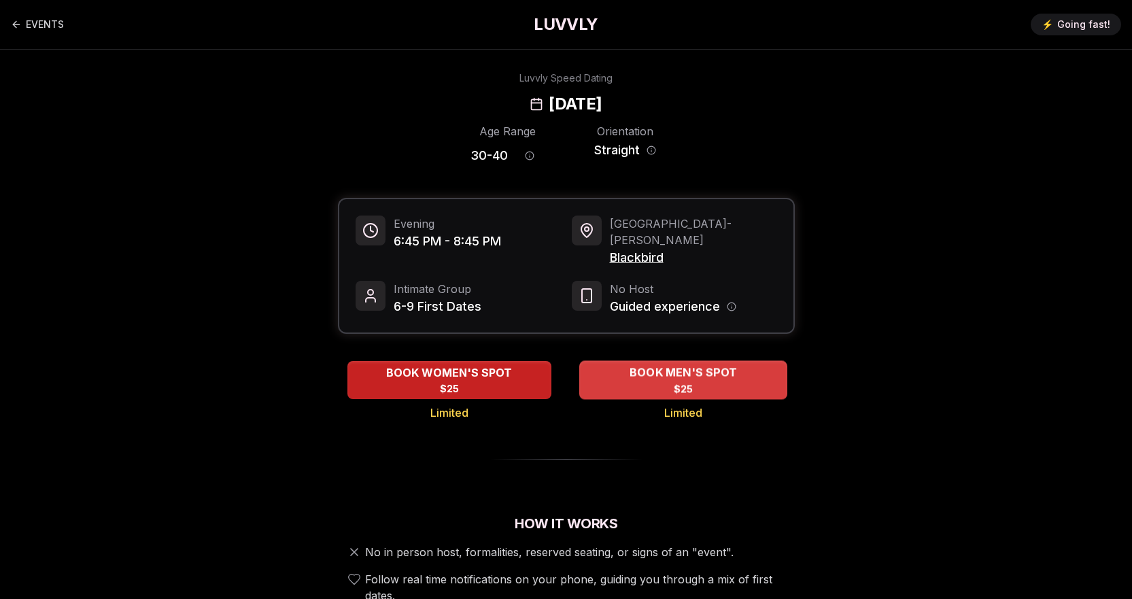
click at [614, 363] on div "BOOK MEN'S SPOT $25" at bounding box center [683, 379] width 208 height 37
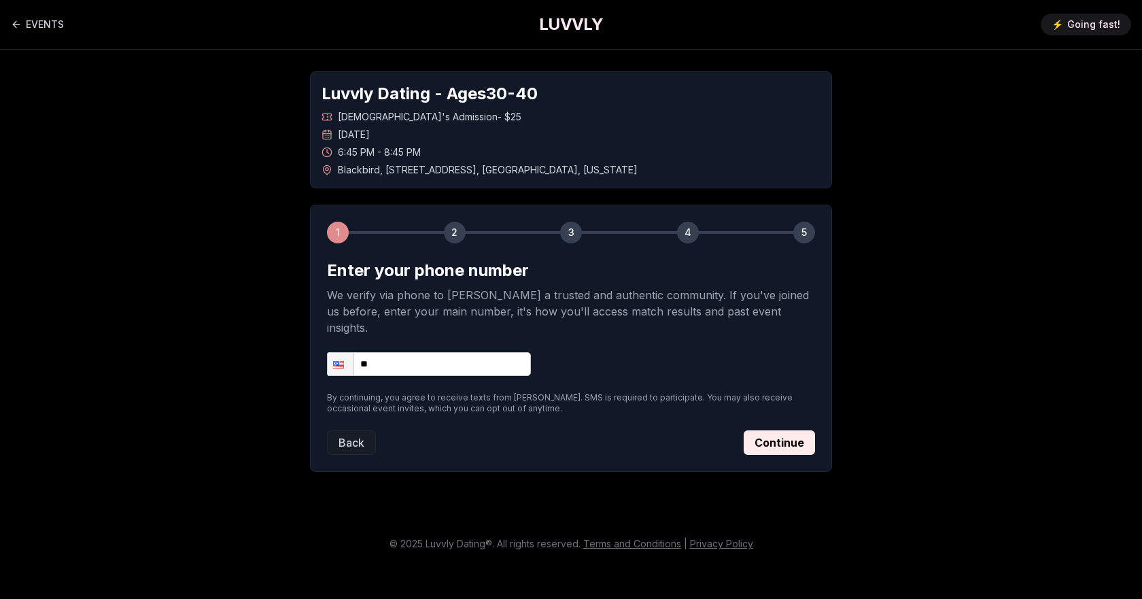
click at [434, 352] on input "**" at bounding box center [429, 364] width 204 height 24
type input "**********"
click at [871, 459] on div "**********" at bounding box center [571, 272] width 952 height 444
click at [787, 430] on button "Continue" at bounding box center [779, 442] width 71 height 24
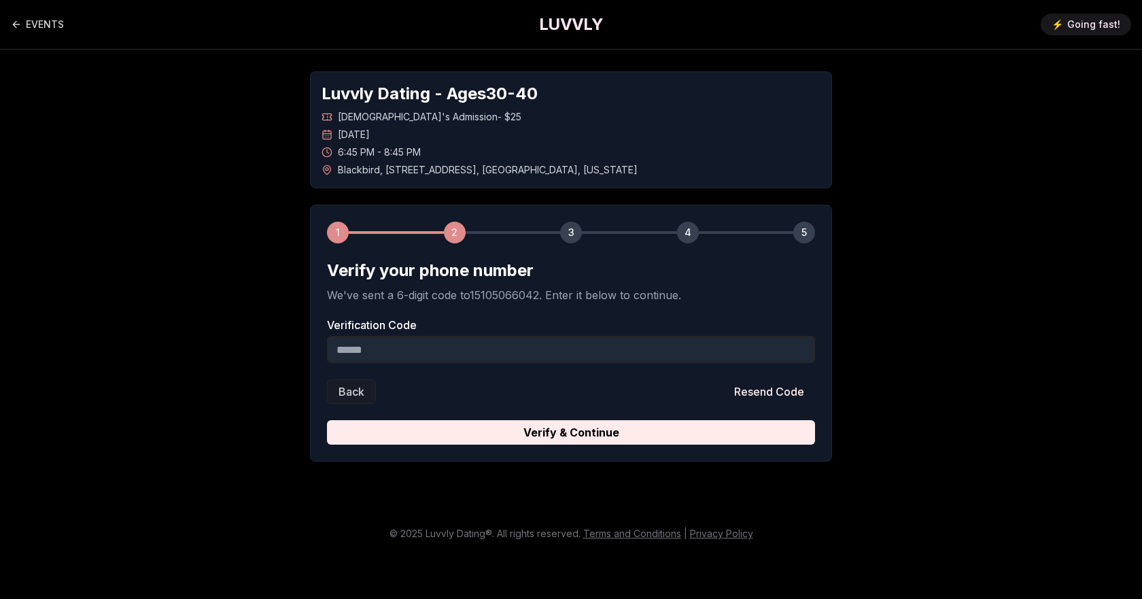
click at [526, 351] on input "Verification Code" at bounding box center [571, 349] width 488 height 27
click at [528, 347] on input "Verification Code" at bounding box center [571, 349] width 488 height 27
click at [567, 350] on input "Verification Code" at bounding box center [571, 349] width 488 height 27
type input "******"
click at [327, 420] on button "Verify & Continue" at bounding box center [571, 432] width 488 height 24
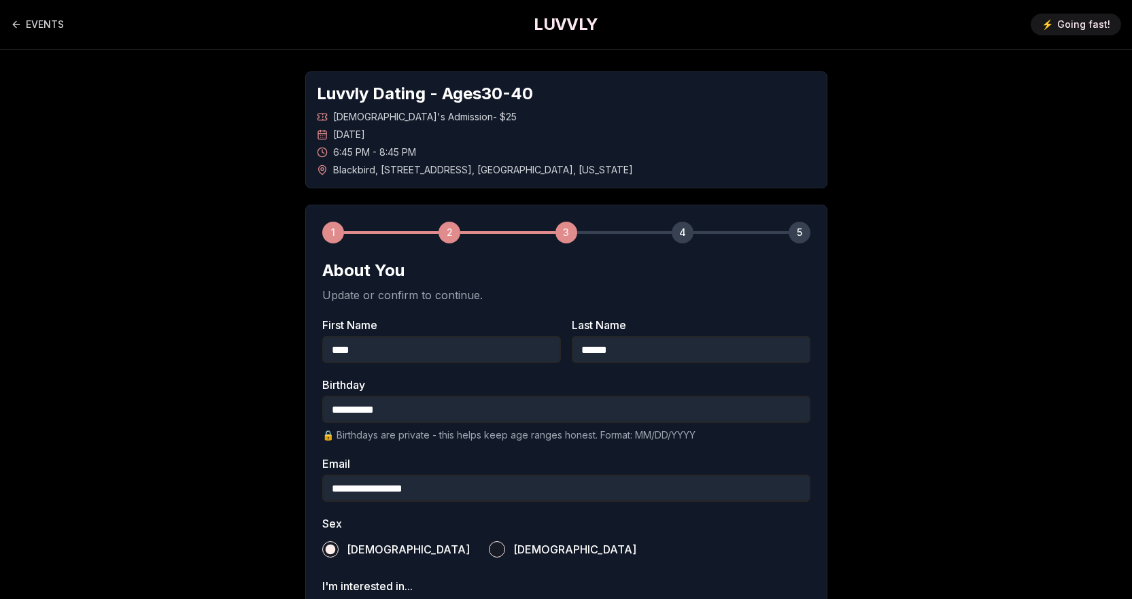
scroll to position [426, 0]
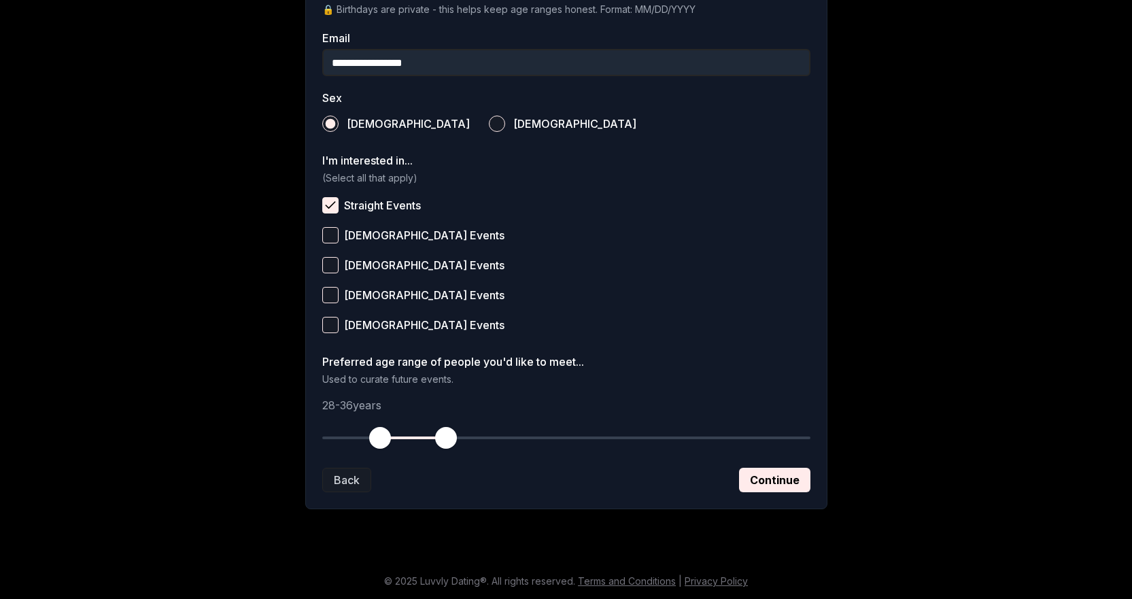
click at [767, 472] on button "Continue" at bounding box center [774, 480] width 71 height 24
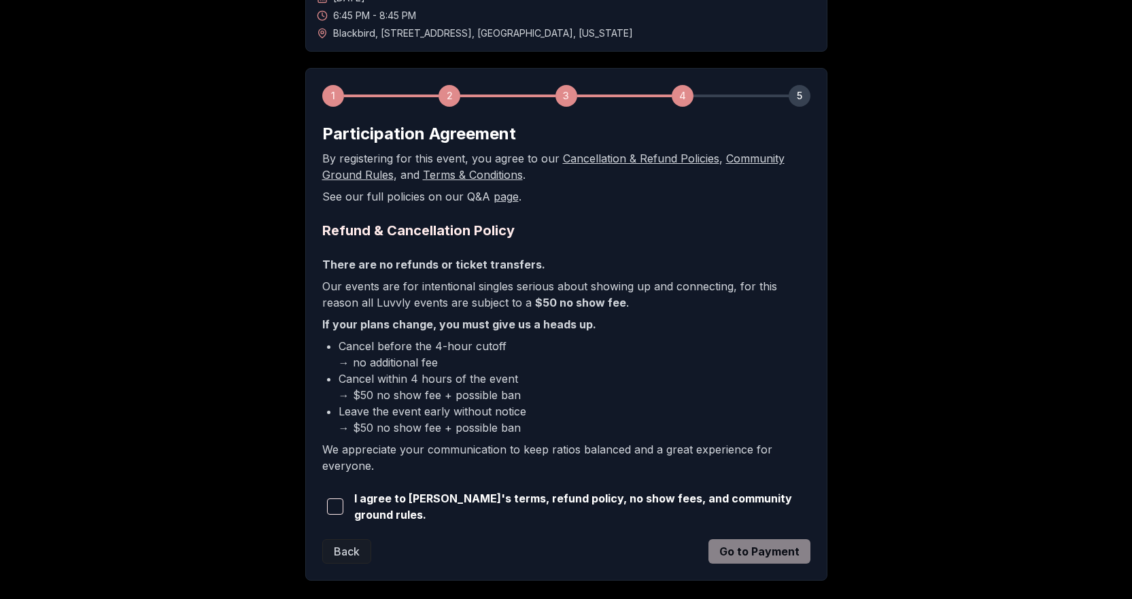
scroll to position [205, 0]
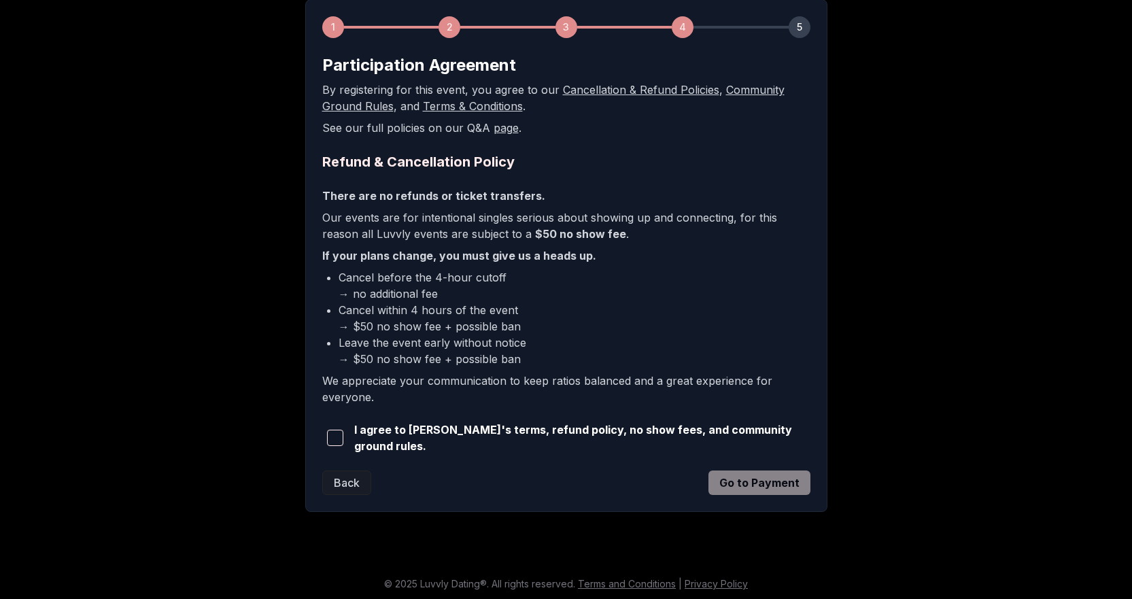
click at [347, 441] on button "button" at bounding box center [335, 438] width 27 height 30
click at [798, 481] on button "Go to Payment" at bounding box center [760, 483] width 102 height 24
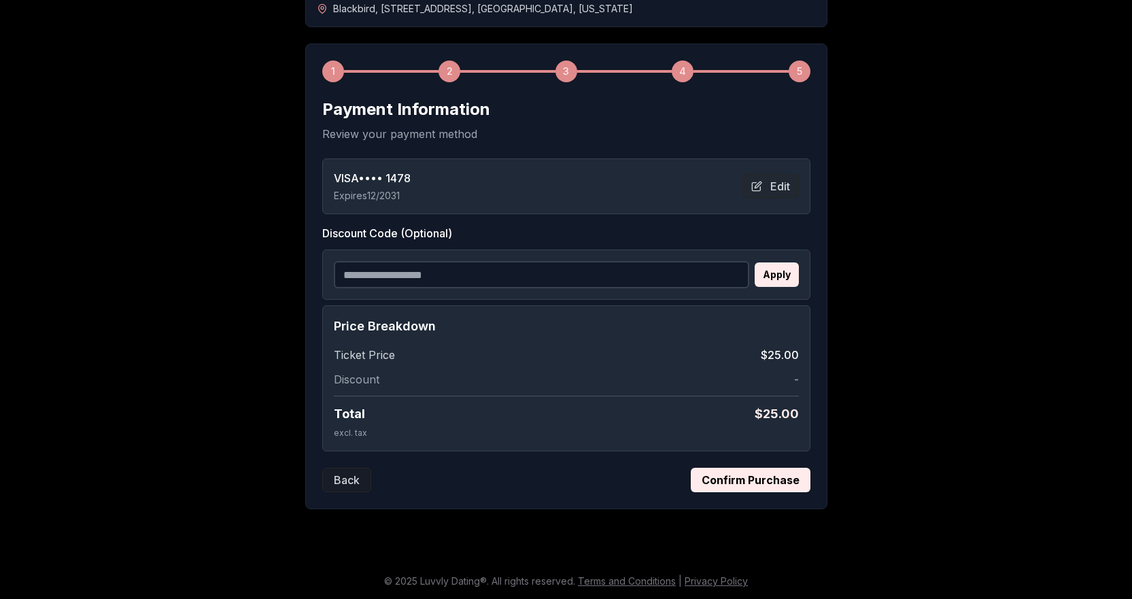
scroll to position [161, 0]
click at [760, 477] on button "Confirm Purchase" at bounding box center [751, 480] width 120 height 24
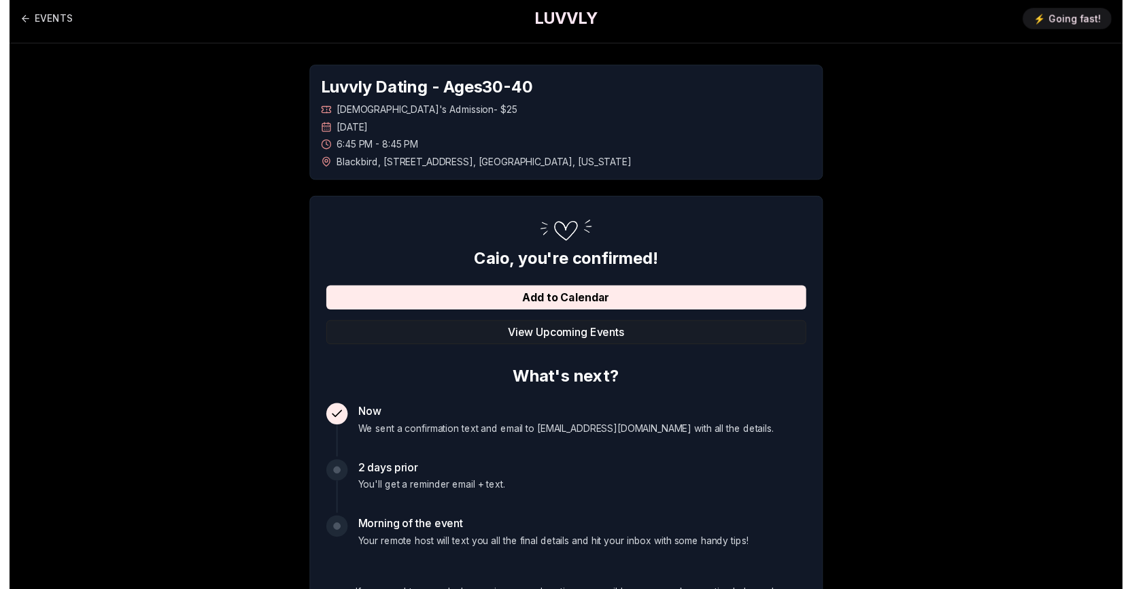
scroll to position [0, 0]
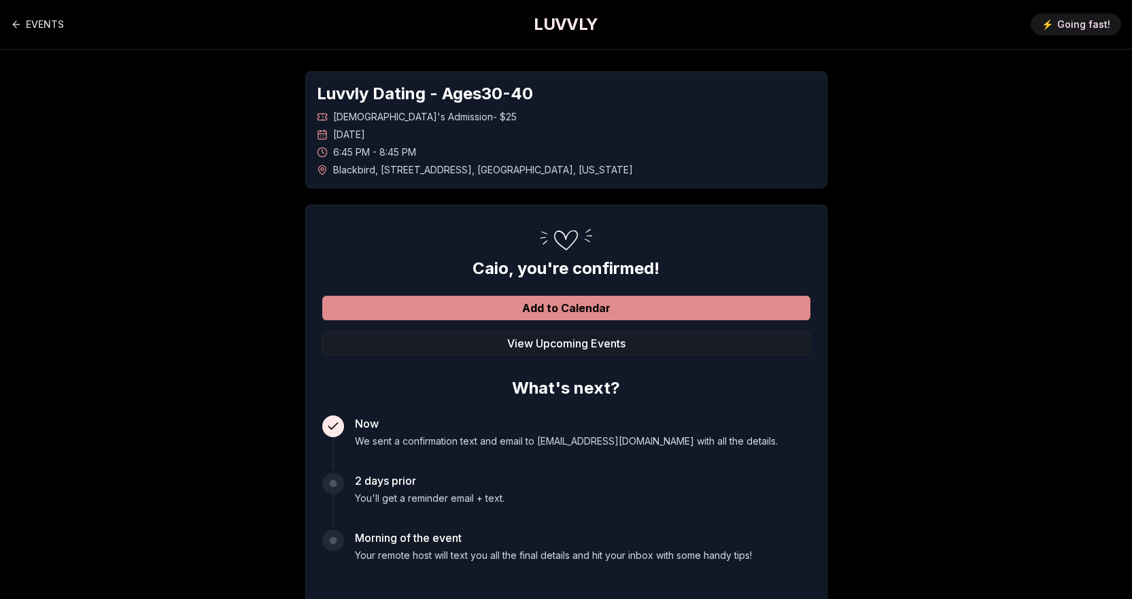
click at [519, 313] on button "Add to Calendar" at bounding box center [566, 308] width 488 height 24
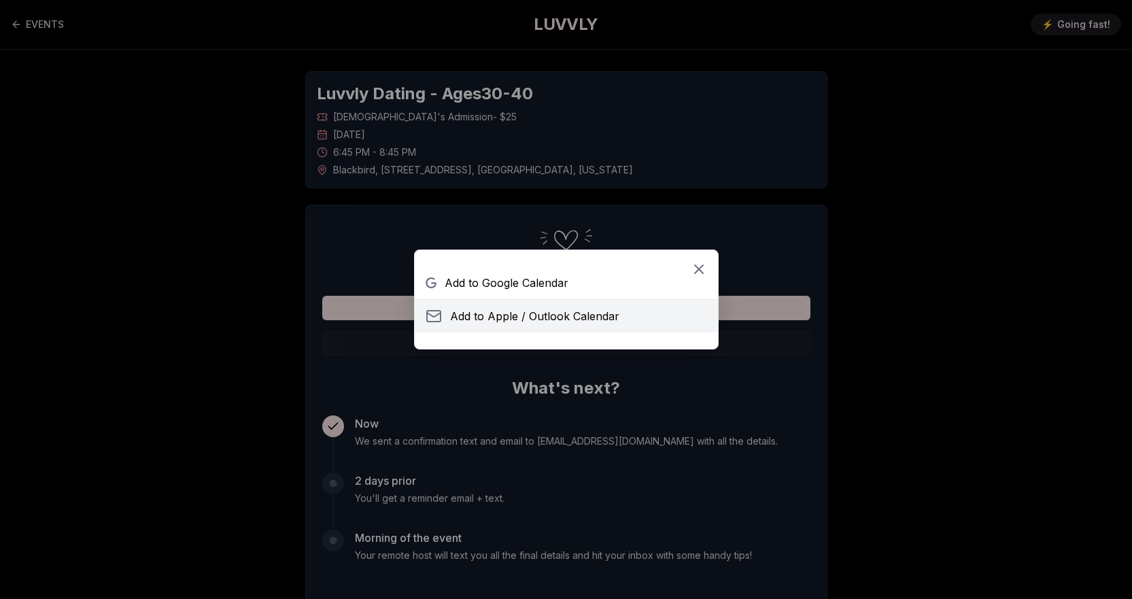
click at [612, 315] on span "Add to Apple / Outlook Calendar" at bounding box center [534, 316] width 169 height 16
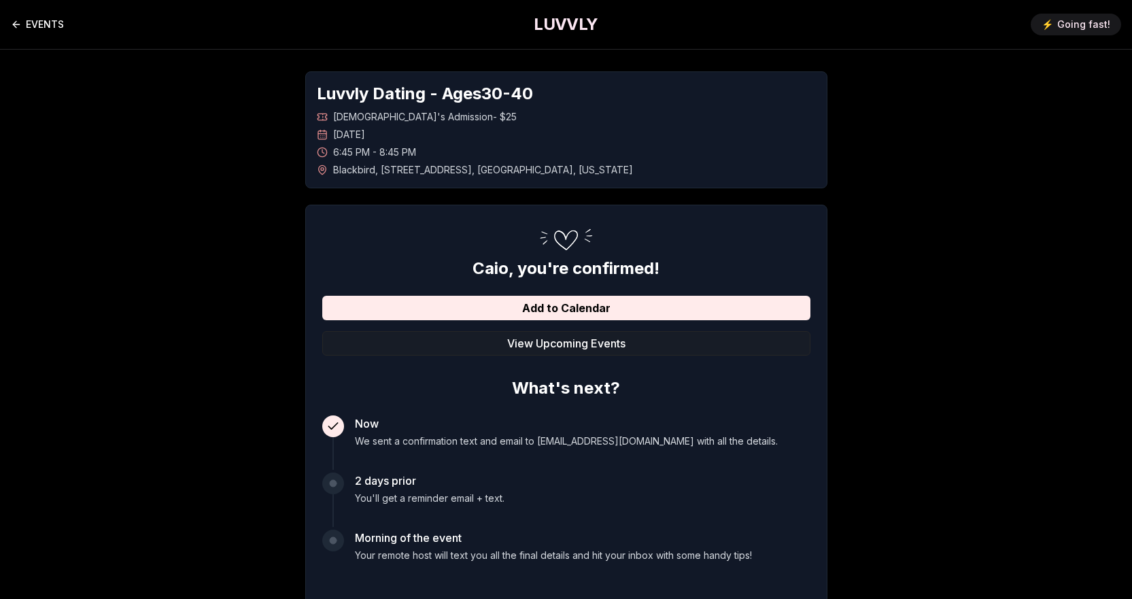
click at [21, 22] on icon "Back to events" at bounding box center [16, 24] width 11 height 11
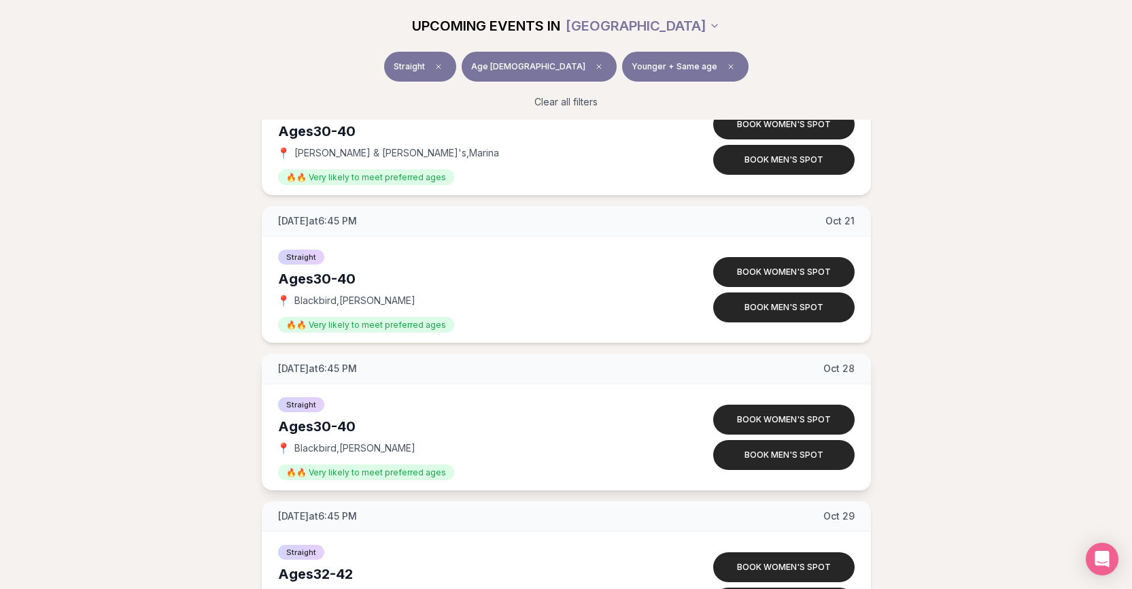
scroll to position [1156, 0]
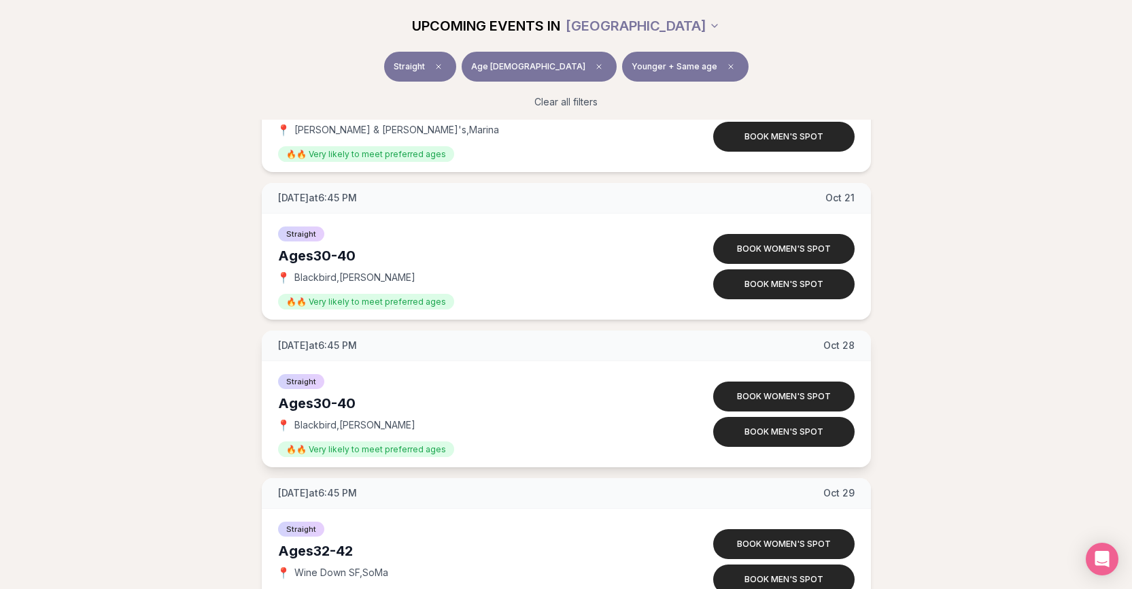
click at [419, 352] on div "[DATE] at 6:45 PM [DATE]" at bounding box center [566, 345] width 609 height 31
click at [467, 358] on div "[DATE] at 6:45 PM [DATE]" at bounding box center [566, 345] width 609 height 31
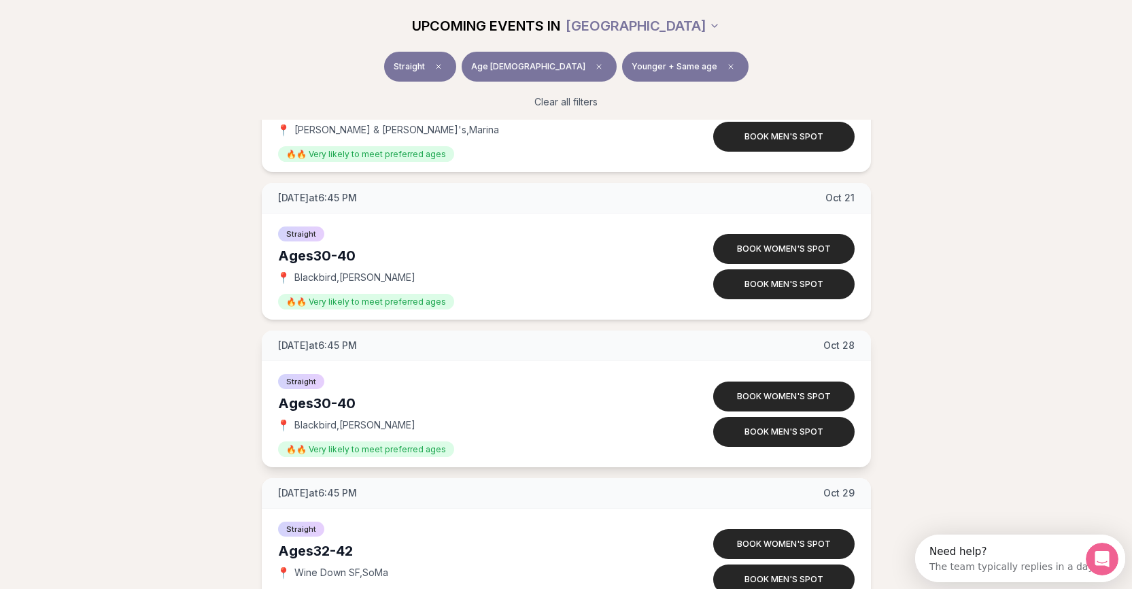
scroll to position [0, 0]
click at [475, 355] on div "[DATE] at 6:45 PM [DATE]" at bounding box center [566, 345] width 609 height 31
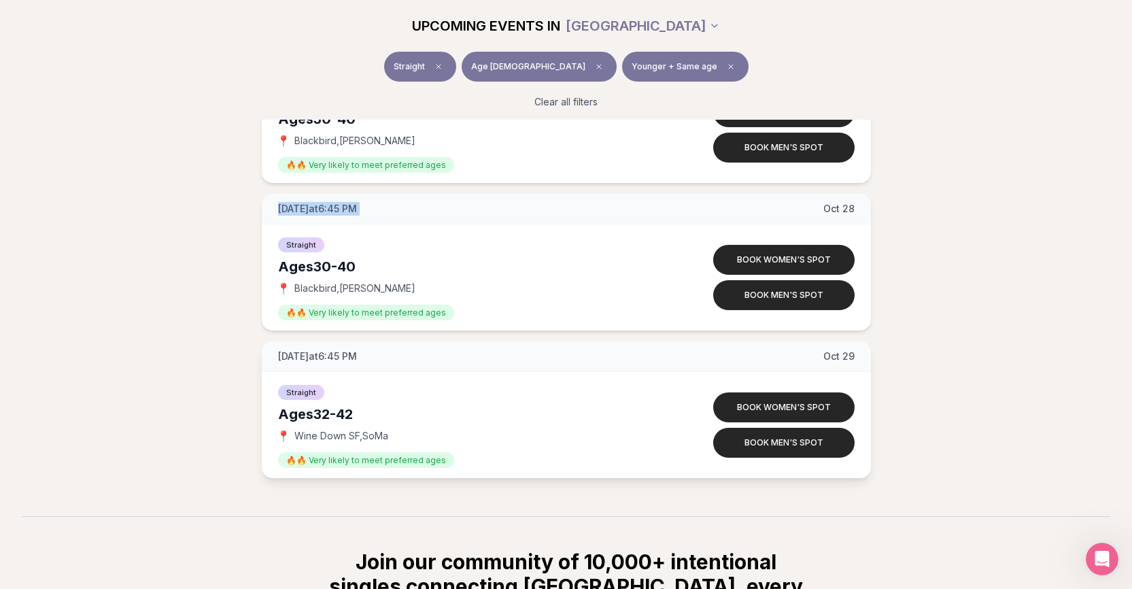
scroll to position [1292, 0]
click at [807, 299] on button "Book men's spot" at bounding box center [783, 296] width 141 height 30
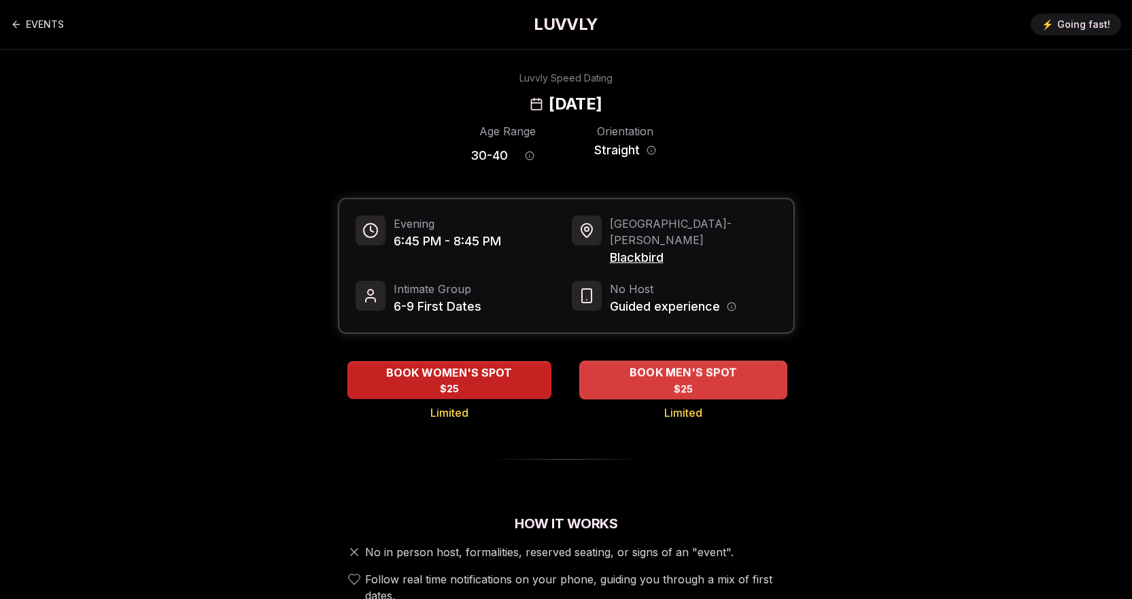
click at [675, 365] on div "BOOK MEN'S SPOT $25" at bounding box center [683, 379] width 208 height 37
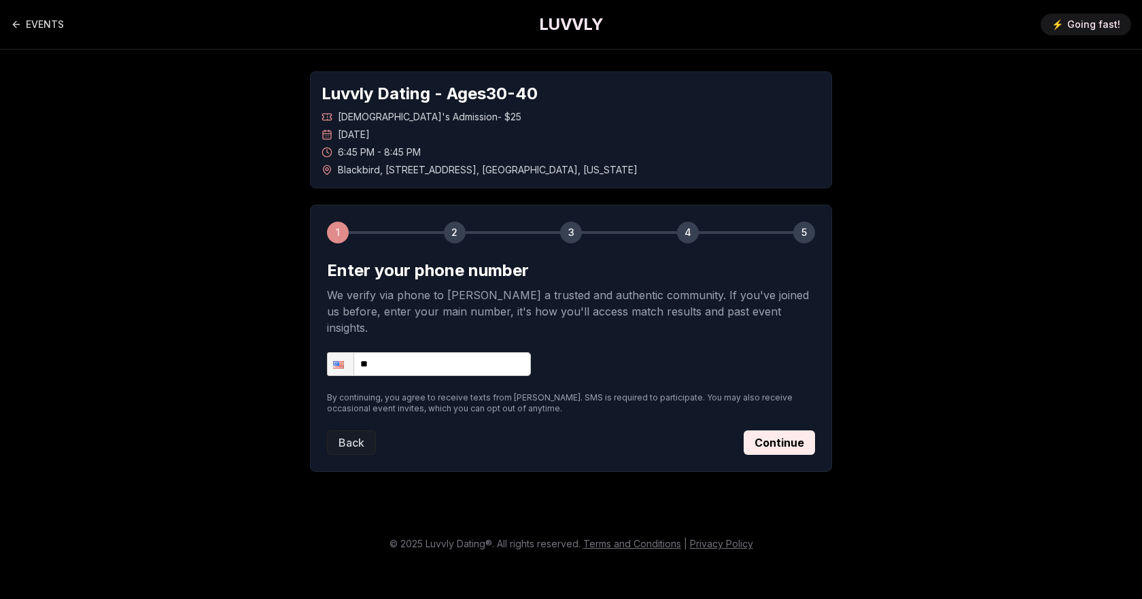
click at [456, 352] on input "**" at bounding box center [429, 364] width 204 height 24
type input "**********"
click at [728, 430] on div "Back Continue" at bounding box center [571, 442] width 488 height 24
click at [772, 430] on button "Continue" at bounding box center [779, 442] width 71 height 24
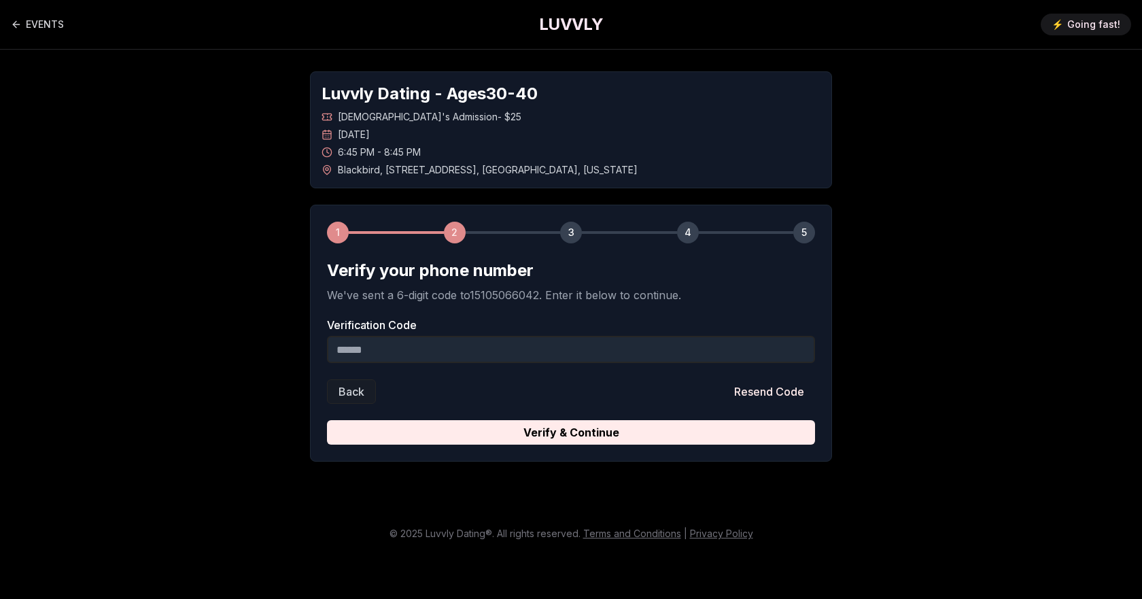
click at [452, 350] on input "Verification Code" at bounding box center [571, 349] width 488 height 27
click at [461, 350] on input "Verification Code" at bounding box center [571, 349] width 488 height 27
click at [447, 348] on input "Verification Code" at bounding box center [571, 349] width 488 height 27
click at [428, 341] on input "Verification Code" at bounding box center [571, 349] width 488 height 27
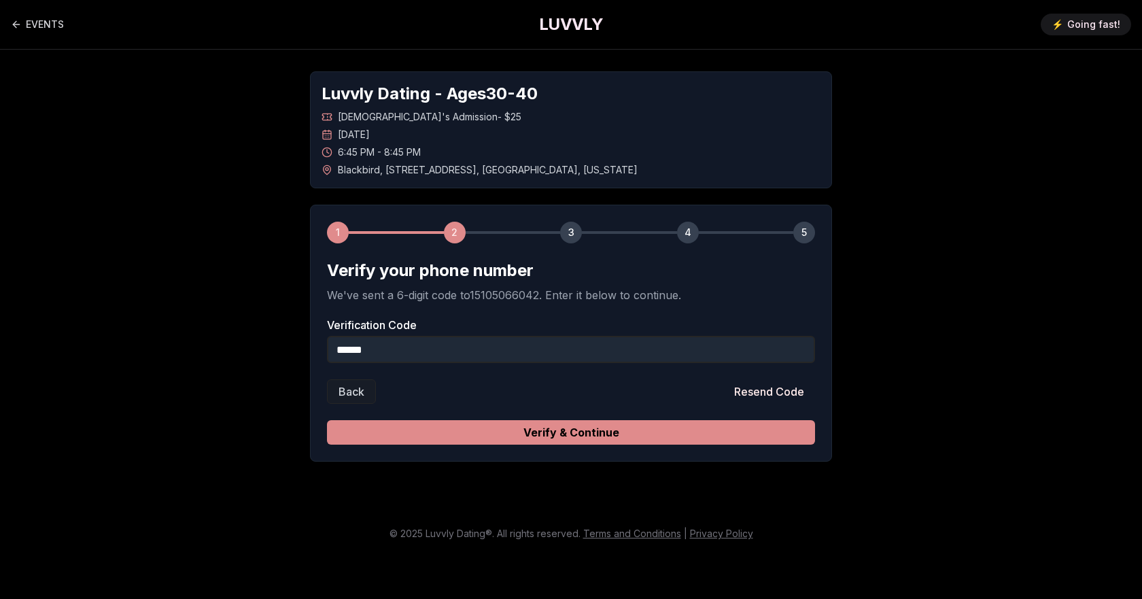
type input "******"
click at [578, 438] on button "Verify & Continue" at bounding box center [571, 432] width 488 height 24
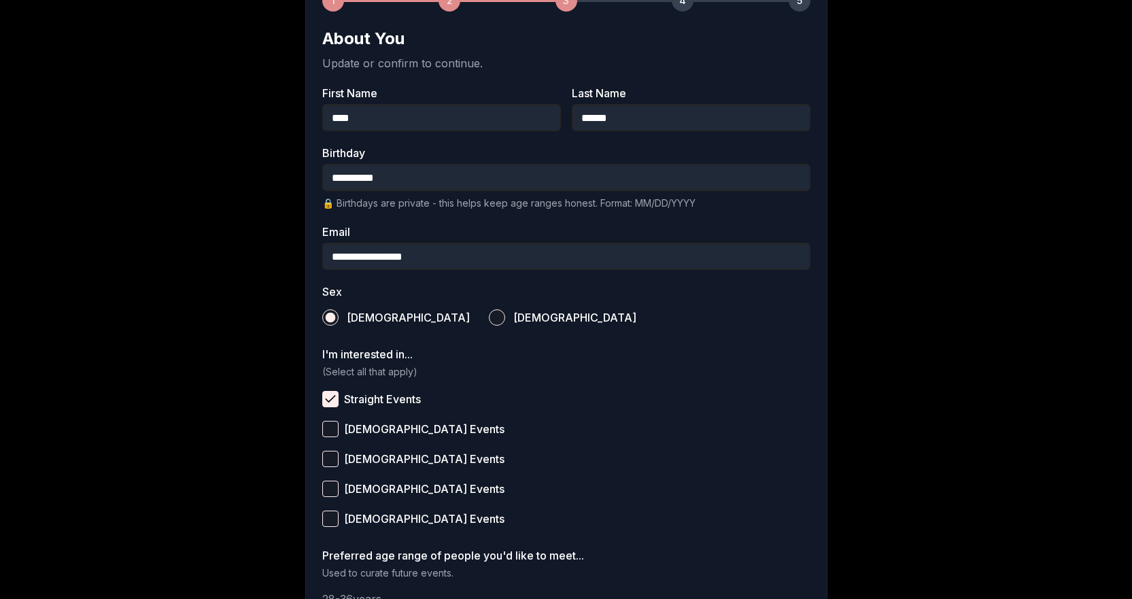
scroll to position [426, 0]
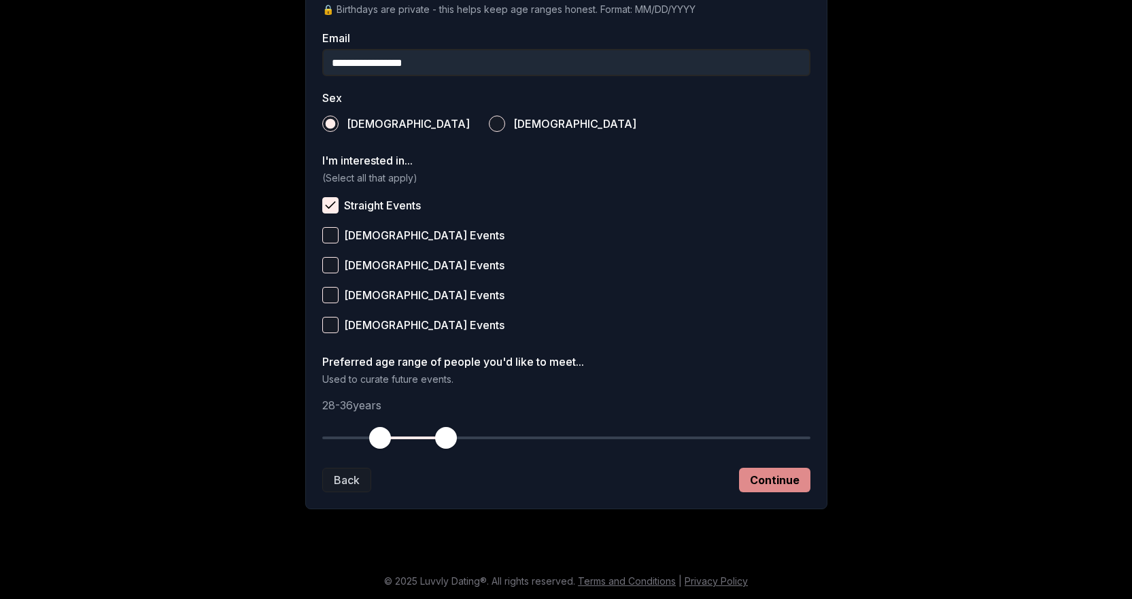
click at [761, 479] on button "Continue" at bounding box center [774, 480] width 71 height 24
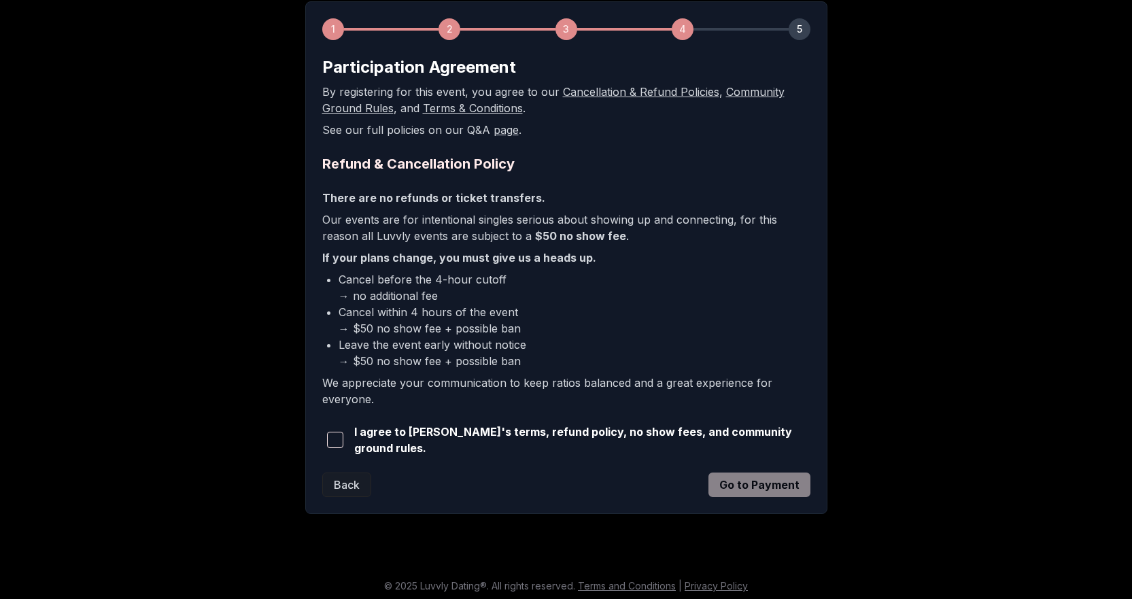
scroll to position [205, 0]
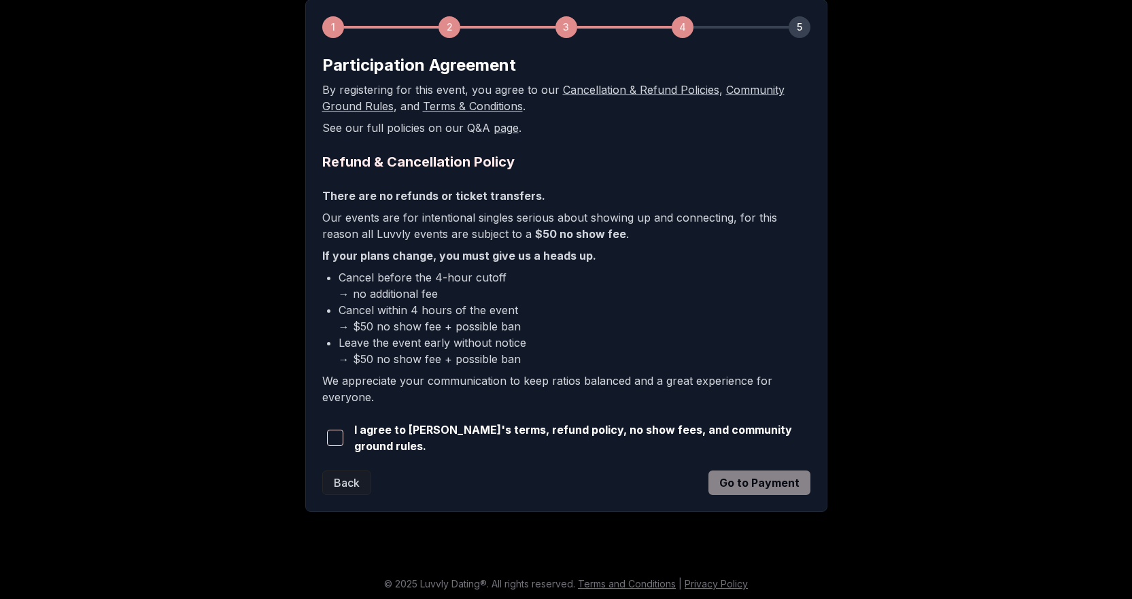
click at [386, 440] on span "I agree to [PERSON_NAME]'s terms, refund policy, no show fees, and community gr…" at bounding box center [582, 438] width 456 height 33
click at [362, 436] on span "I agree to [PERSON_NAME]'s terms, refund policy, no show fees, and community gr…" at bounding box center [582, 438] width 456 height 33
drag, startPoint x: 345, startPoint y: 437, endPoint x: 408, endPoint y: 449, distance: 64.5
click at [343, 437] on span "button" at bounding box center [335, 438] width 16 height 16
click at [750, 474] on button "Go to Payment" at bounding box center [760, 483] width 102 height 24
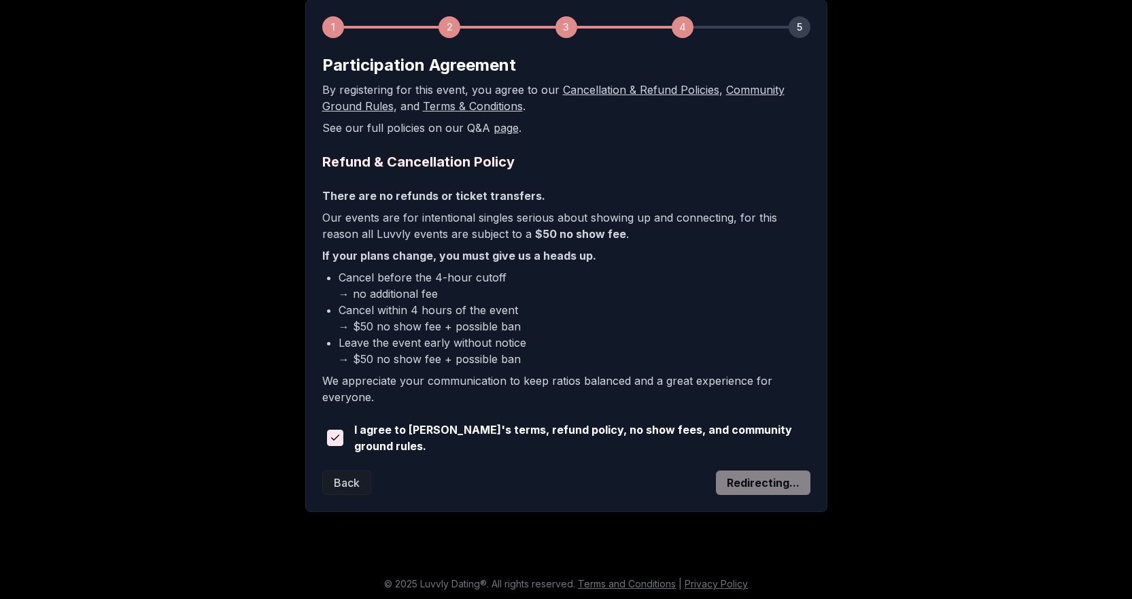
scroll to position [161, 0]
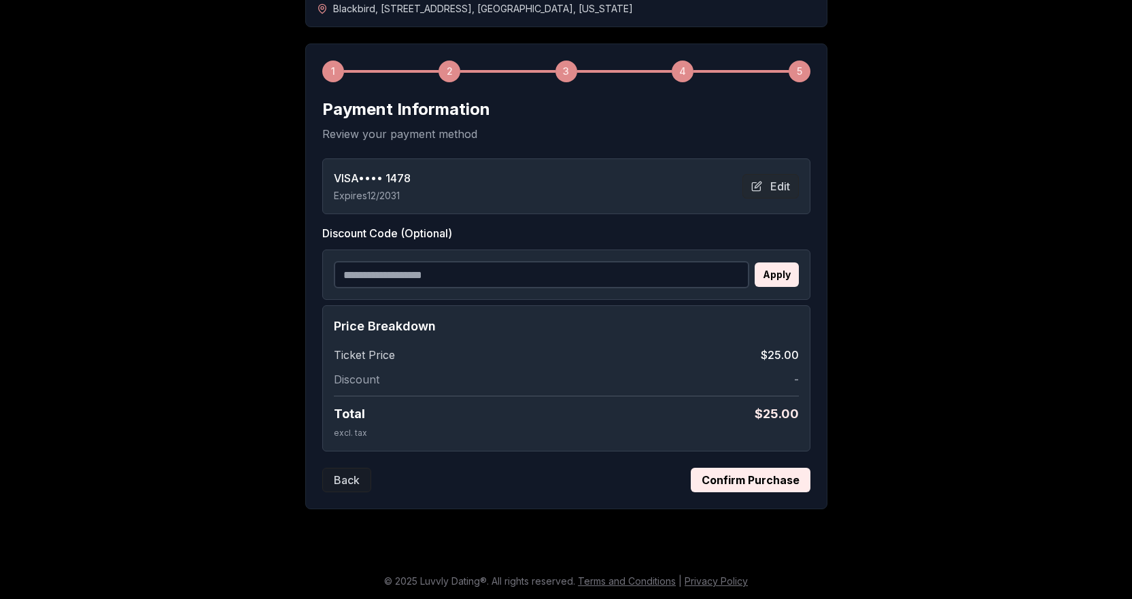
click at [754, 467] on form "Payment Information Review your payment method VISA •••• 1478 Expires [CREDIT_C…" at bounding box center [566, 296] width 488 height 394
click at [754, 476] on button "Confirm Purchase" at bounding box center [751, 480] width 120 height 24
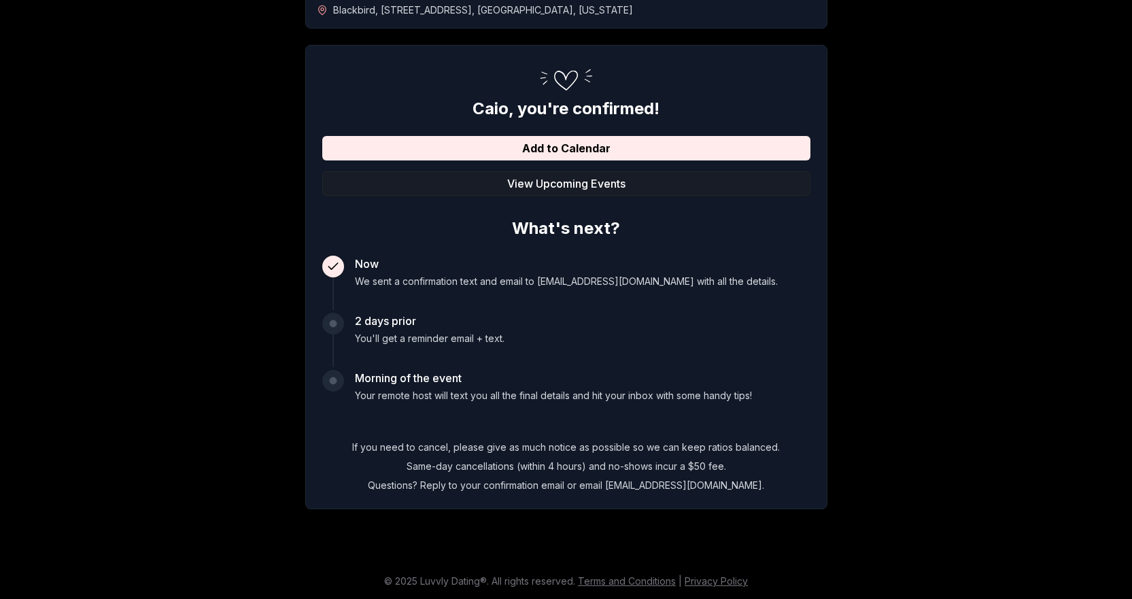
scroll to position [160, 0]
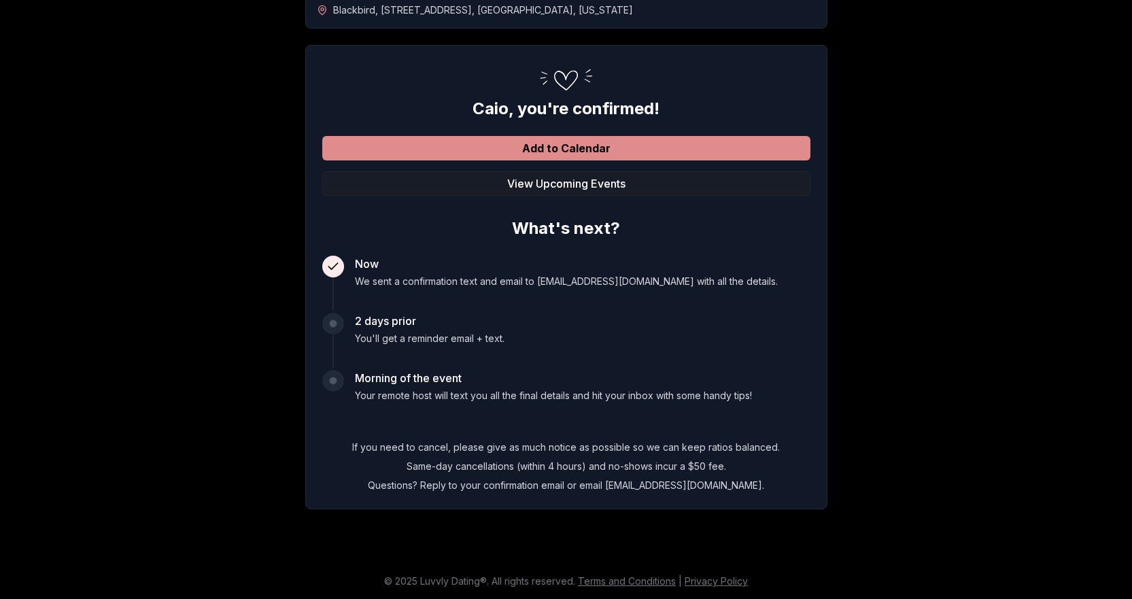
click at [610, 156] on button "Add to Calendar" at bounding box center [566, 148] width 488 height 24
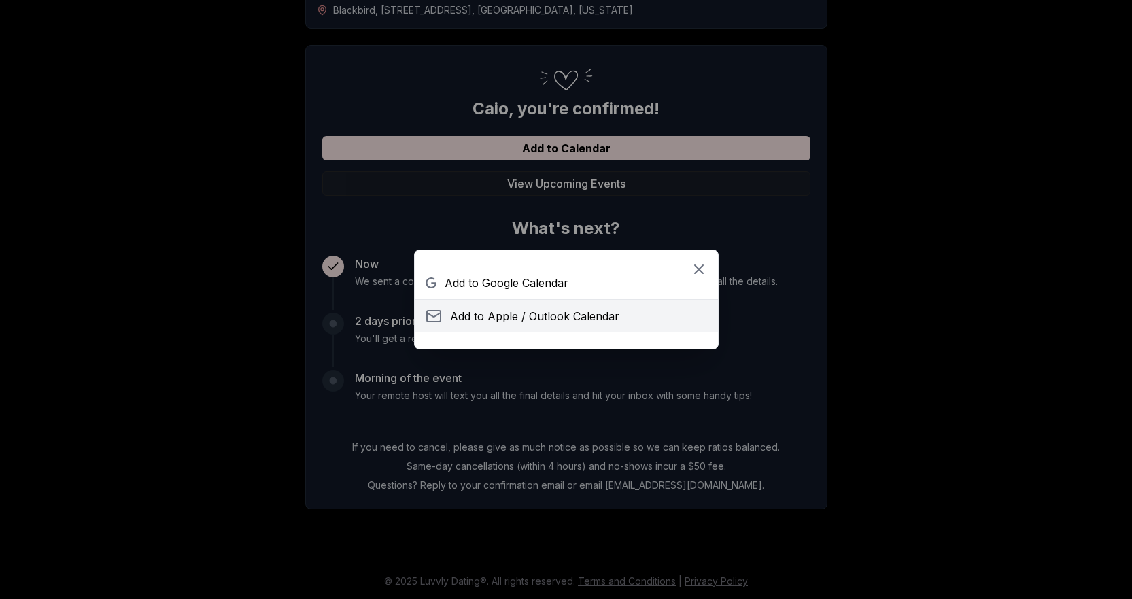
click at [557, 326] on button "Add to Apple / Outlook Calendar" at bounding box center [566, 316] width 303 height 33
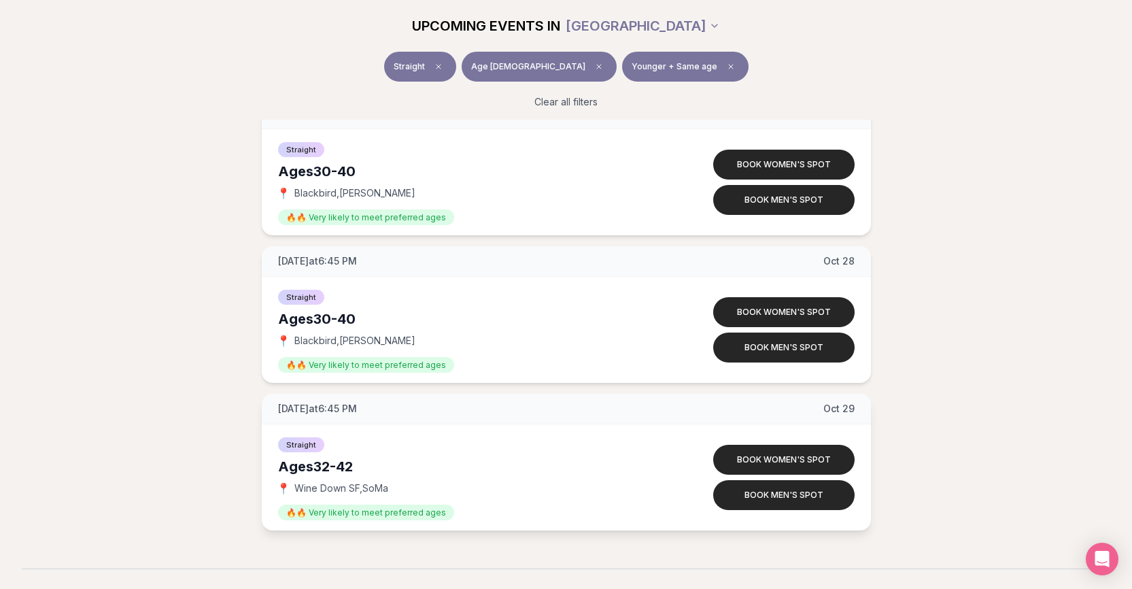
scroll to position [1263, 0]
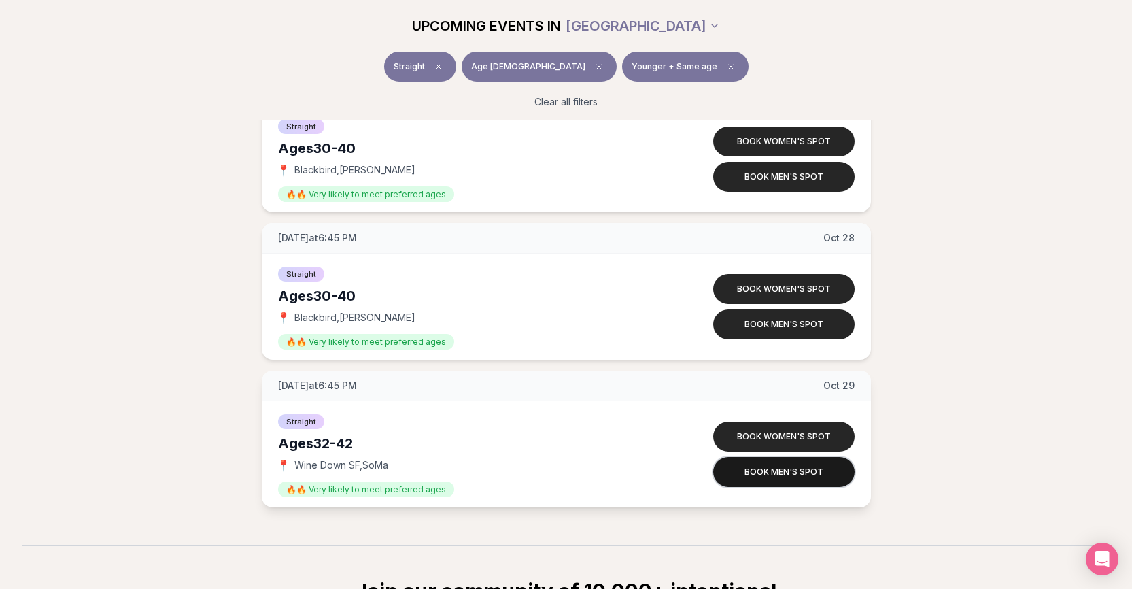
click at [783, 467] on button "Book men's spot" at bounding box center [783, 472] width 141 height 30
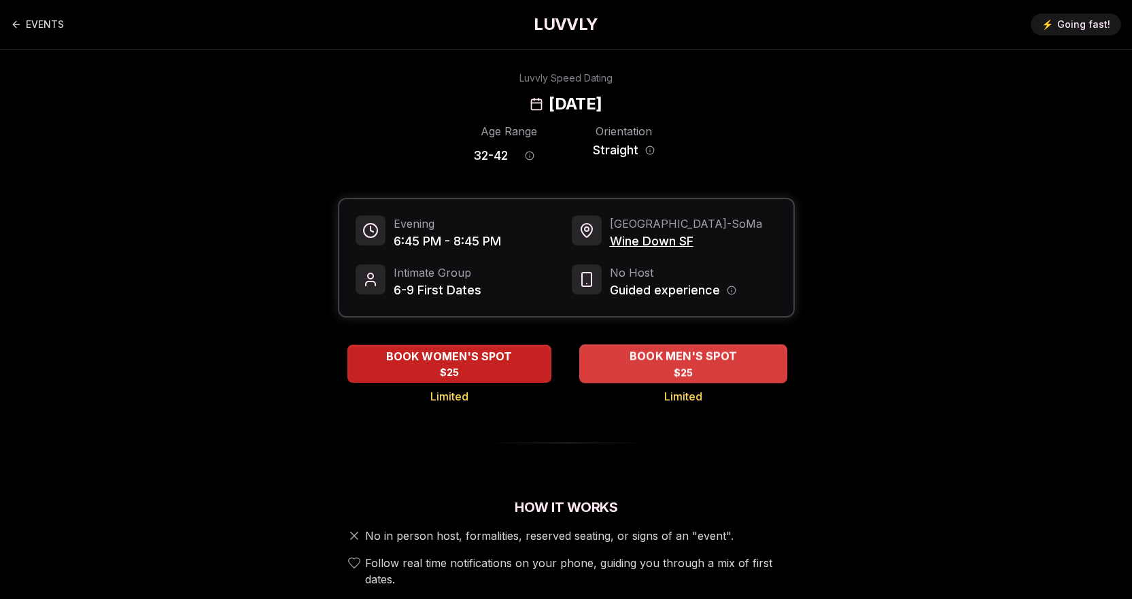
click at [637, 368] on div "BOOK MEN'S SPOT $25" at bounding box center [683, 363] width 208 height 37
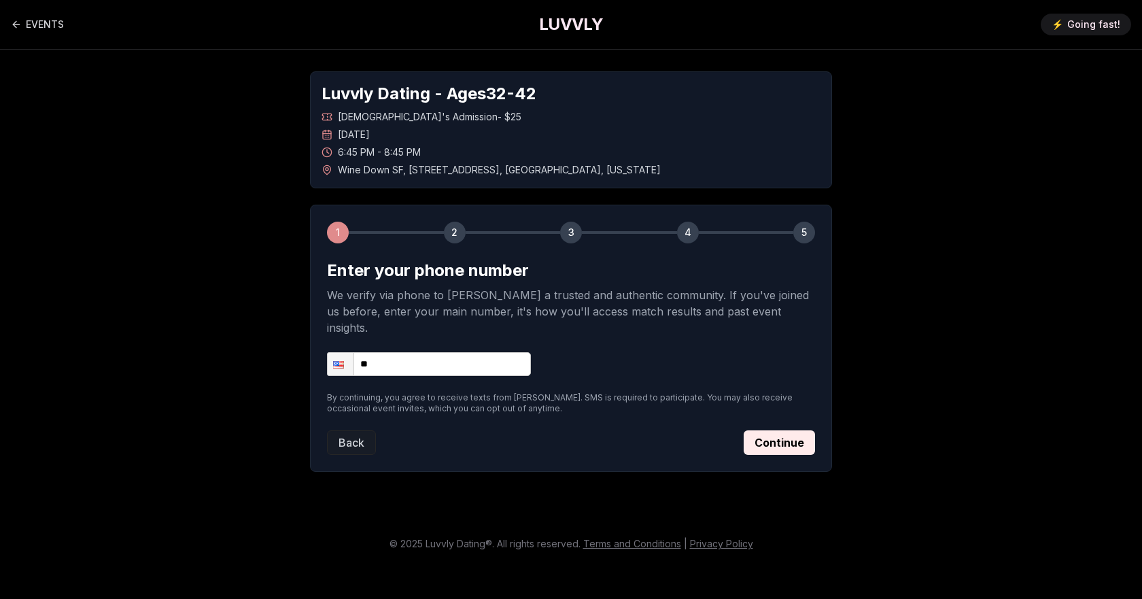
click at [406, 352] on input "**" at bounding box center [429, 364] width 204 height 24
type input "**********"
click at [755, 430] on button "Continue" at bounding box center [779, 442] width 71 height 24
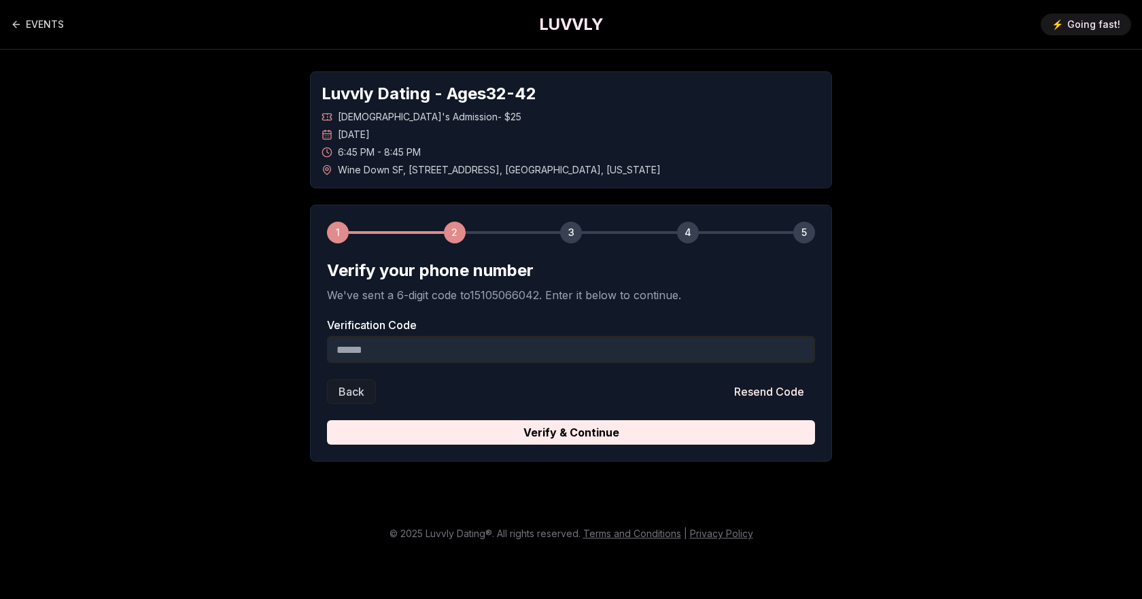
click at [483, 354] on input "Verification Code" at bounding box center [571, 349] width 488 height 27
click at [484, 352] on input "Verification Code" at bounding box center [571, 349] width 488 height 27
click at [438, 333] on div "Verification Code" at bounding box center [571, 342] width 488 height 44
click at [418, 342] on input "Verification Code" at bounding box center [571, 349] width 488 height 27
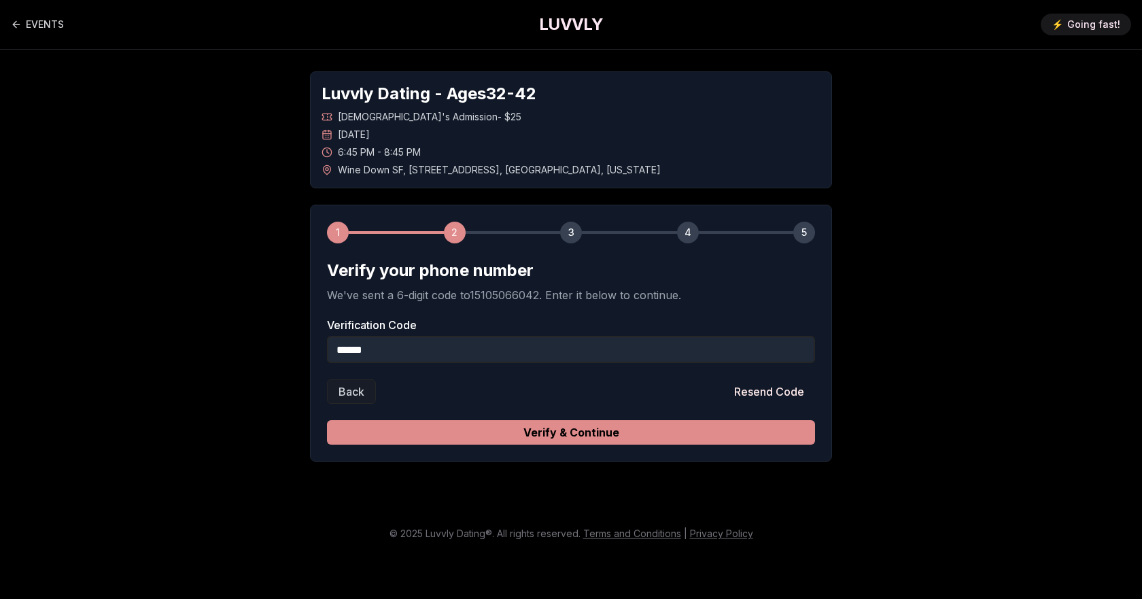
type input "******"
click at [488, 437] on button "Verify & Continue" at bounding box center [571, 432] width 488 height 24
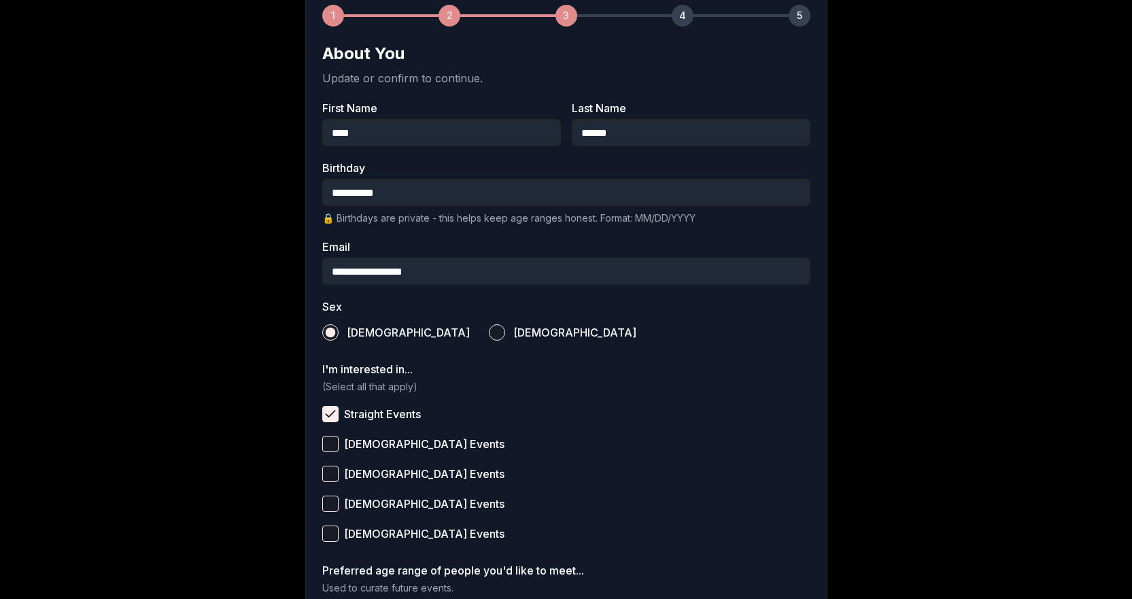
scroll to position [426, 0]
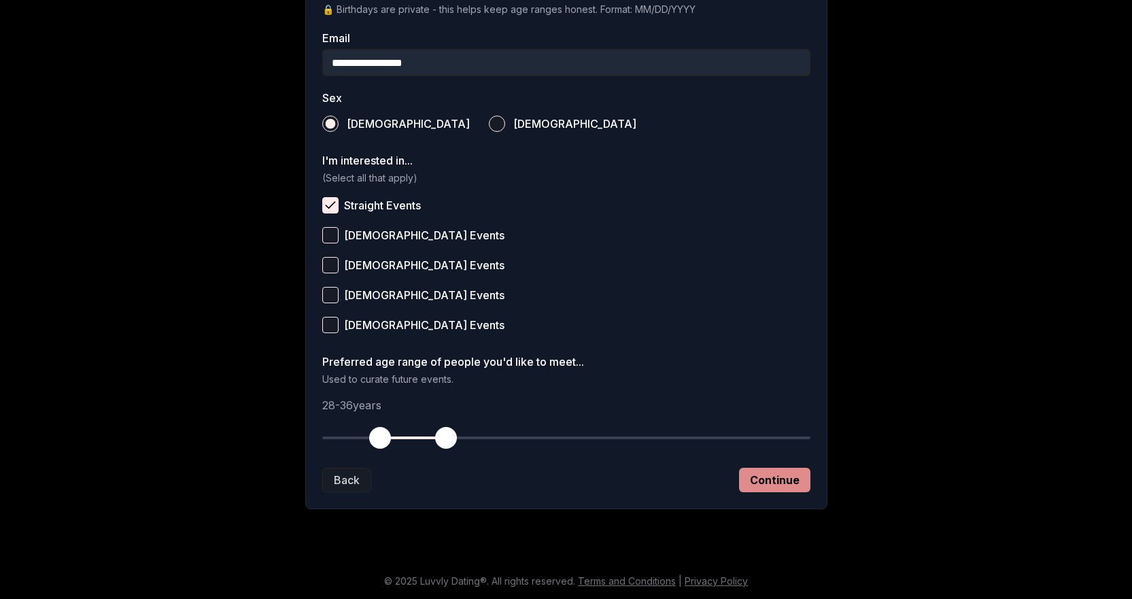
click at [762, 479] on button "Continue" at bounding box center [774, 480] width 71 height 24
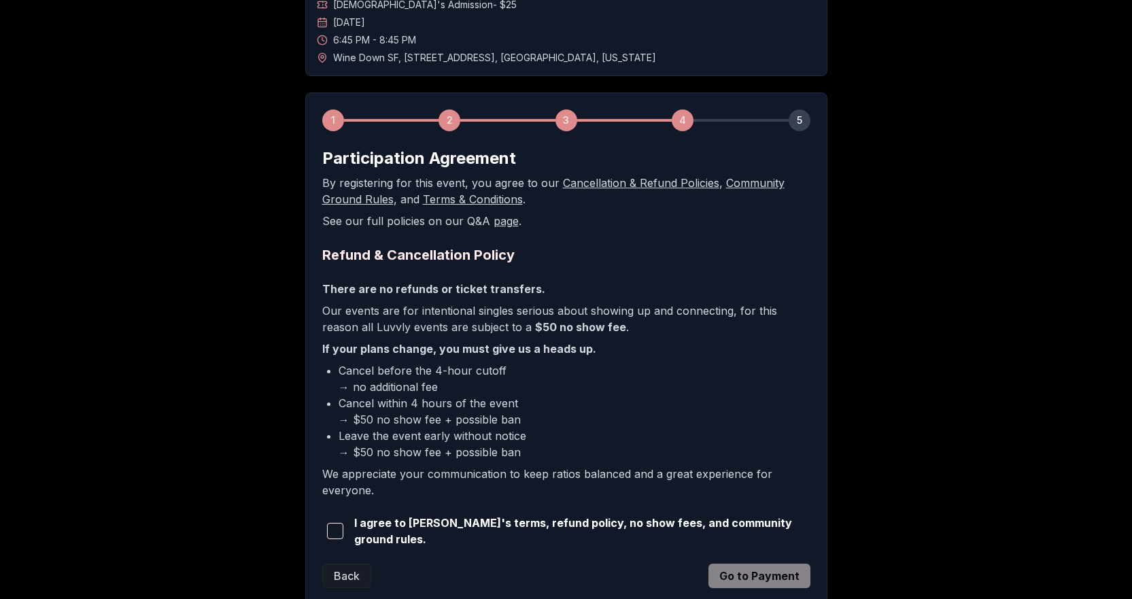
scroll to position [205, 0]
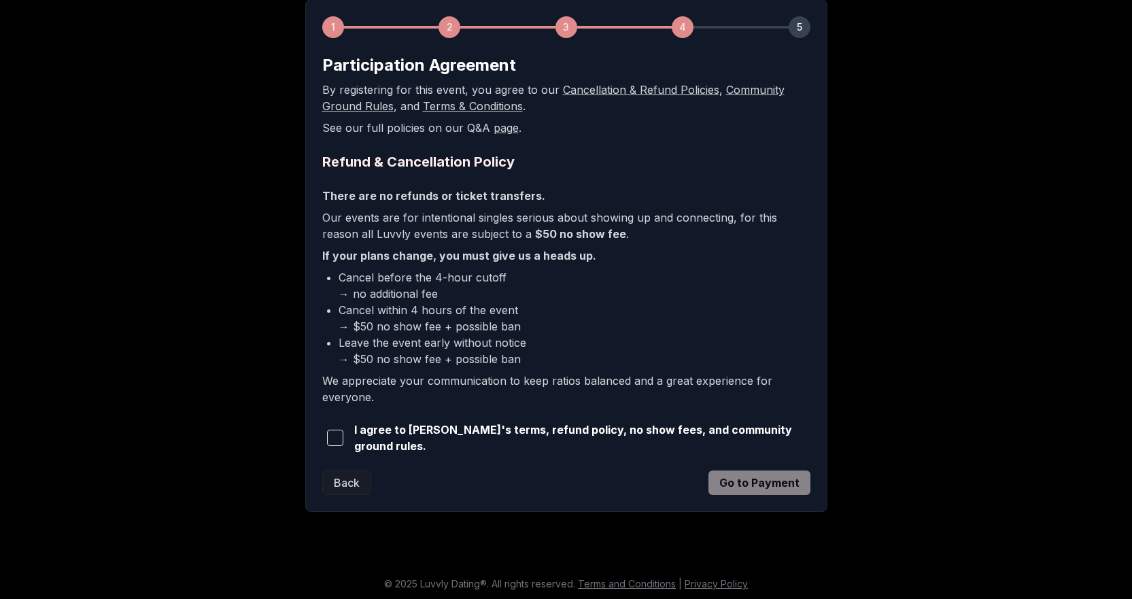
click at [365, 441] on span "I agree to [PERSON_NAME]'s terms, refund policy, no show fees, and community gr…" at bounding box center [582, 438] width 456 height 33
click at [360, 439] on span "I agree to [PERSON_NAME]'s terms, refund policy, no show fees, and community gr…" at bounding box center [582, 438] width 456 height 33
click at [335, 433] on span "button" at bounding box center [335, 438] width 16 height 16
click at [763, 486] on button "Go to Payment" at bounding box center [760, 483] width 102 height 24
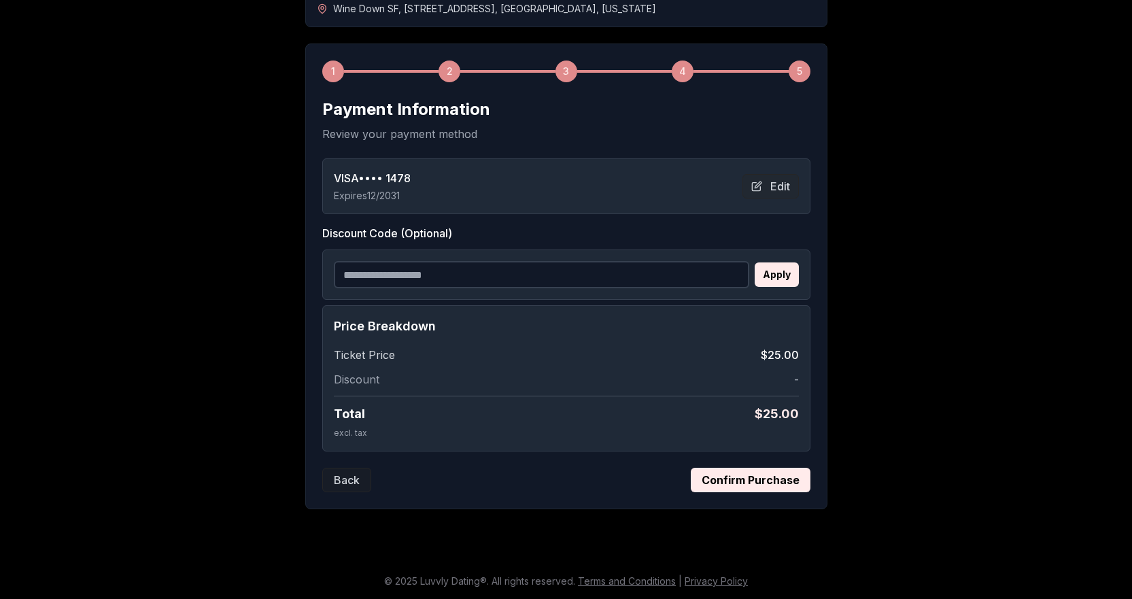
scroll to position [161, 0]
click at [755, 488] on button "Confirm Purchase" at bounding box center [751, 480] width 120 height 24
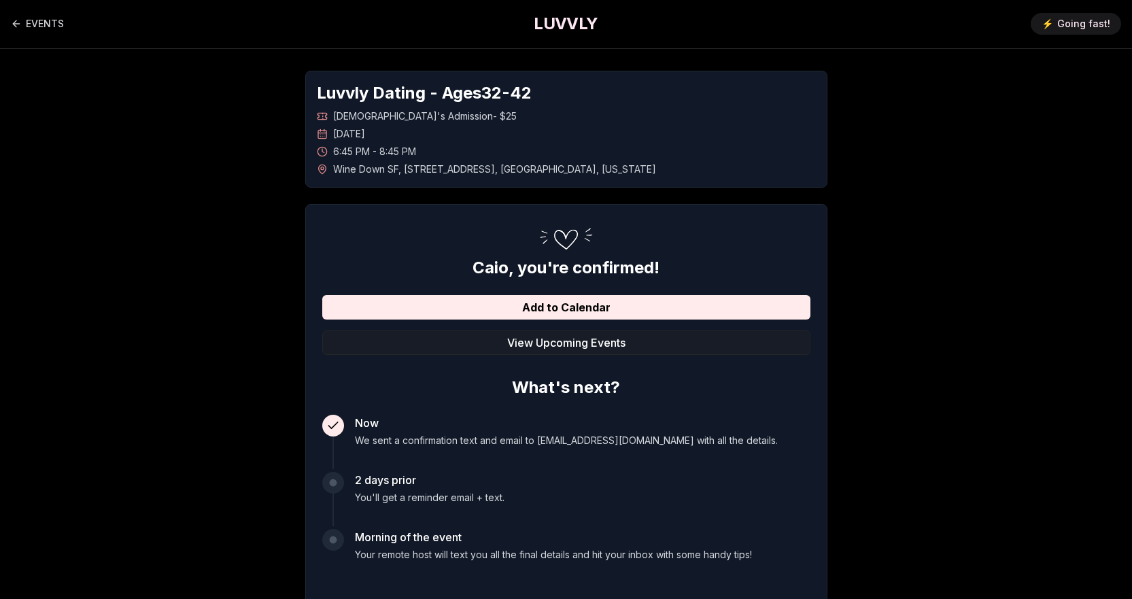
scroll to position [0, 0]
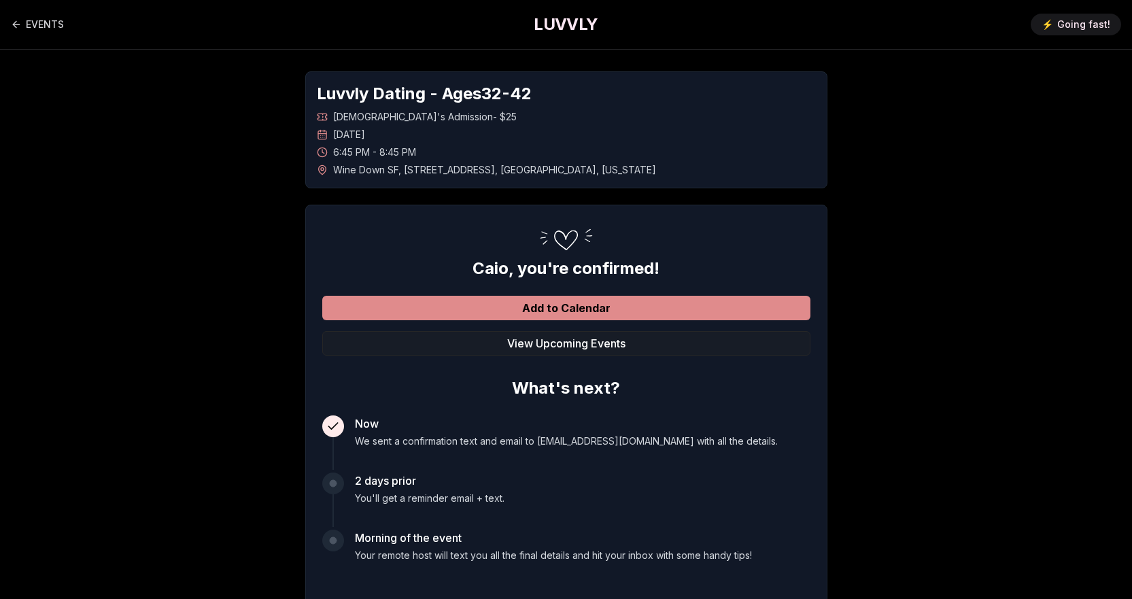
click at [514, 307] on button "Add to Calendar" at bounding box center [566, 308] width 488 height 24
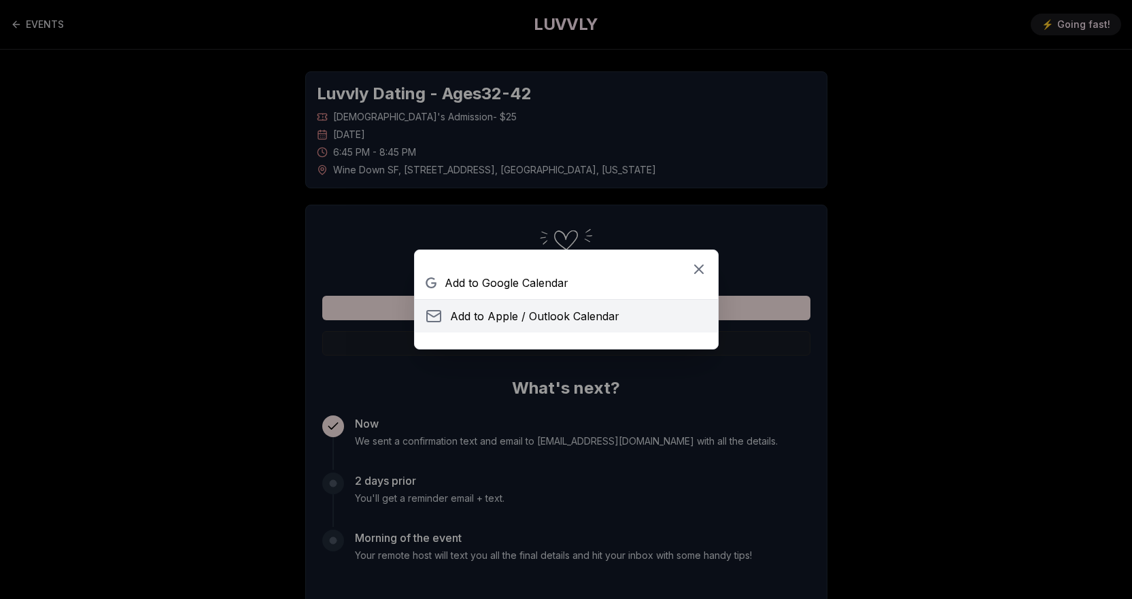
click at [577, 315] on span "Add to Apple / Outlook Calendar" at bounding box center [534, 316] width 169 height 16
